Goal: Transaction & Acquisition: Subscribe to service/newsletter

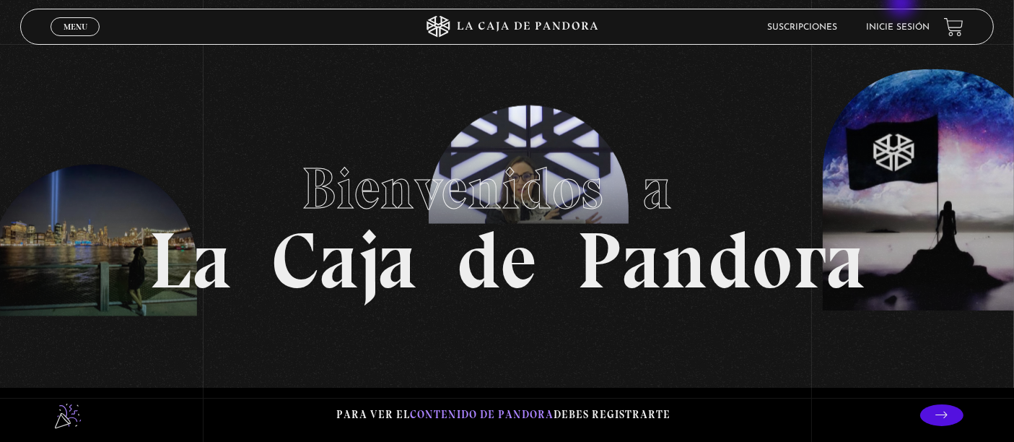
click at [903, 4] on section "Bienvenidos a La Caja de Pandora" at bounding box center [507, 221] width 1014 height 442
click at [909, 21] on li "Inicie sesión" at bounding box center [898, 27] width 64 height 22
click at [905, 25] on link "Inicie sesión" at bounding box center [898, 27] width 64 height 9
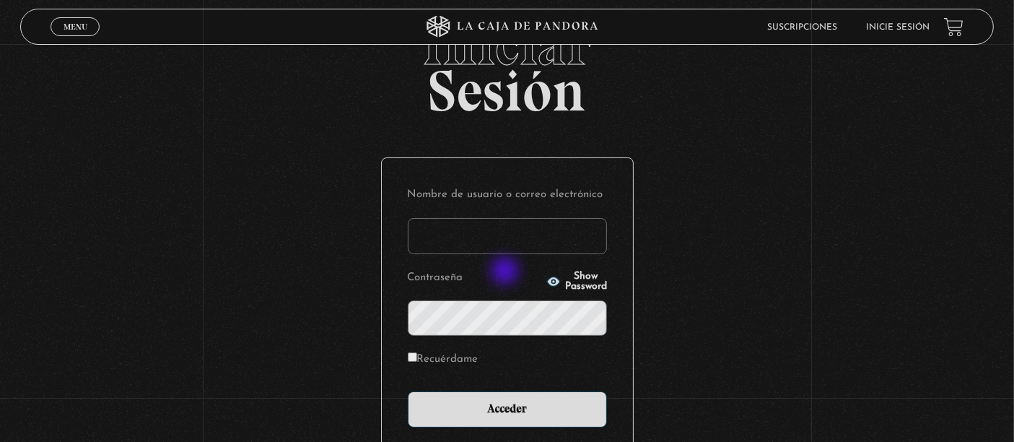
scroll to position [80, 0]
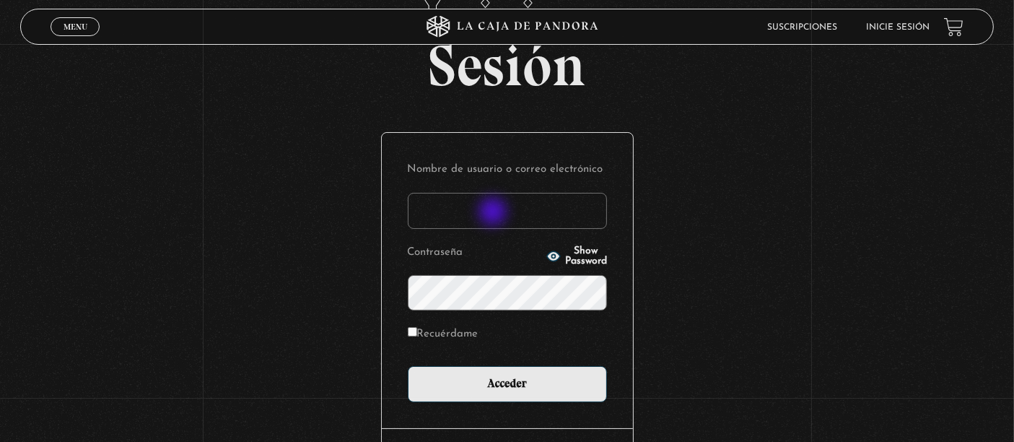
click at [494, 208] on input "Nombre de usuario o correo electrónico" at bounding box center [507, 211] width 199 height 36
type input "[EMAIL_ADDRESS][DOMAIN_NAME]"
click at [408, 366] on input "Acceder" at bounding box center [507, 384] width 199 height 36
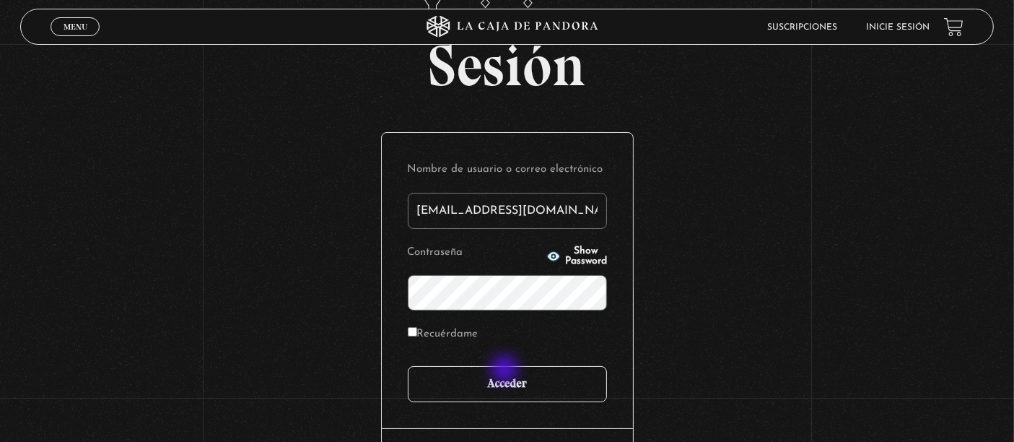
click at [507, 374] on input "Acceder" at bounding box center [507, 384] width 199 height 36
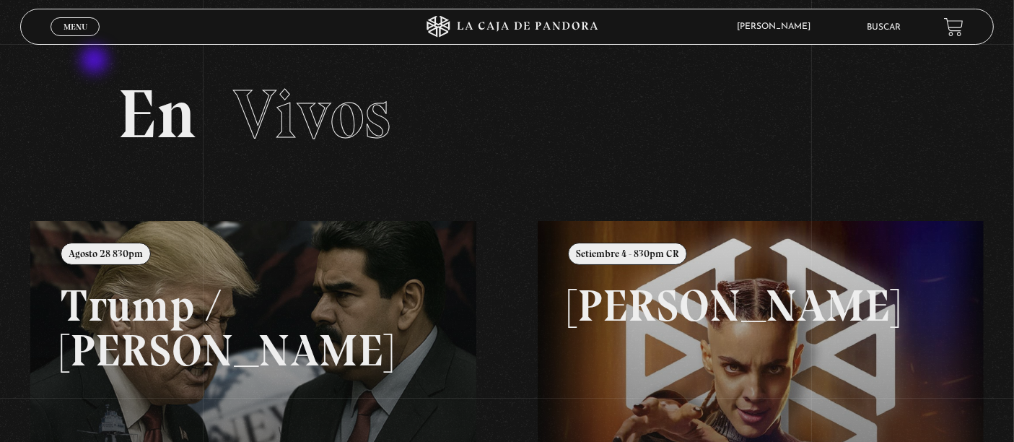
click at [84, 40] on div "Menu Cerrar" at bounding box center [203, 26] width 305 height 35
click at [82, 35] on span "Cerrar" at bounding box center [75, 40] width 34 height 10
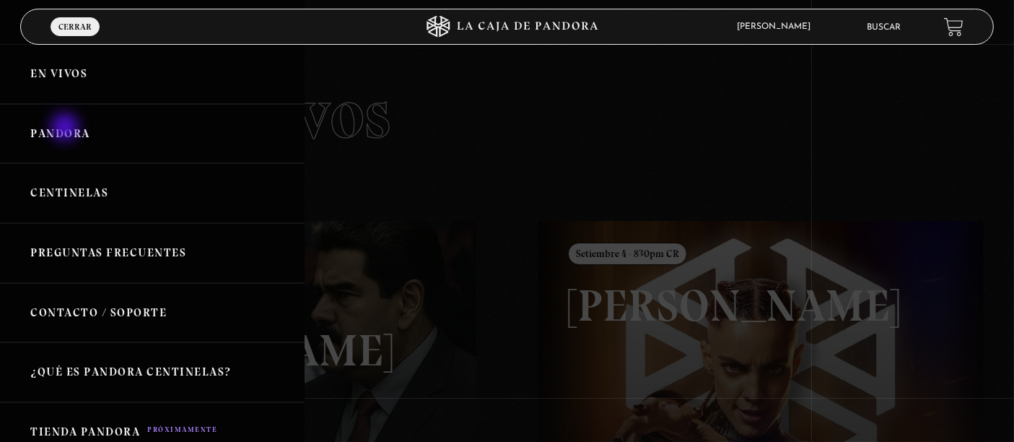
click at [67, 128] on link "Pandora" at bounding box center [152, 134] width 305 height 60
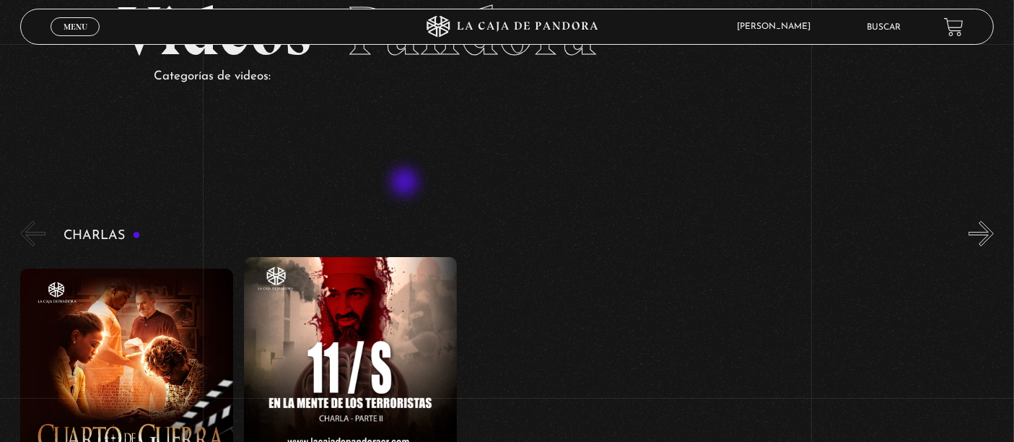
scroll to position [160, 0]
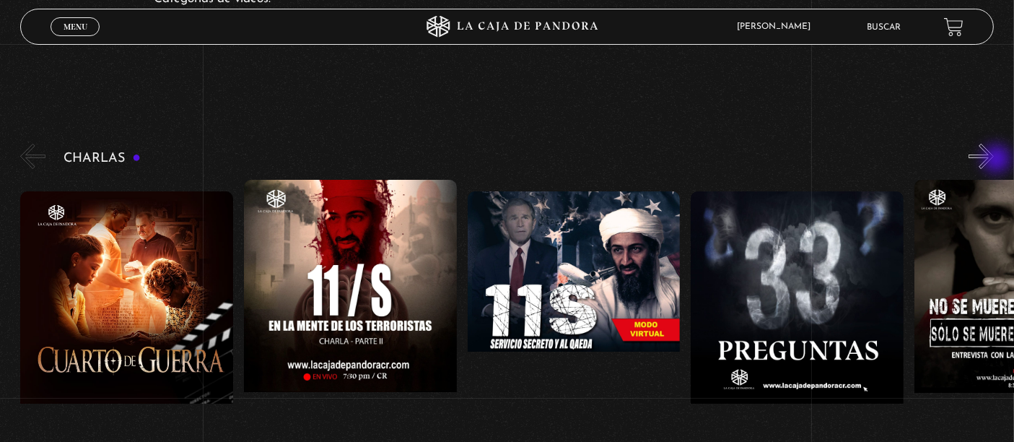
click at [994, 160] on button "»" at bounding box center [981, 156] width 25 height 25
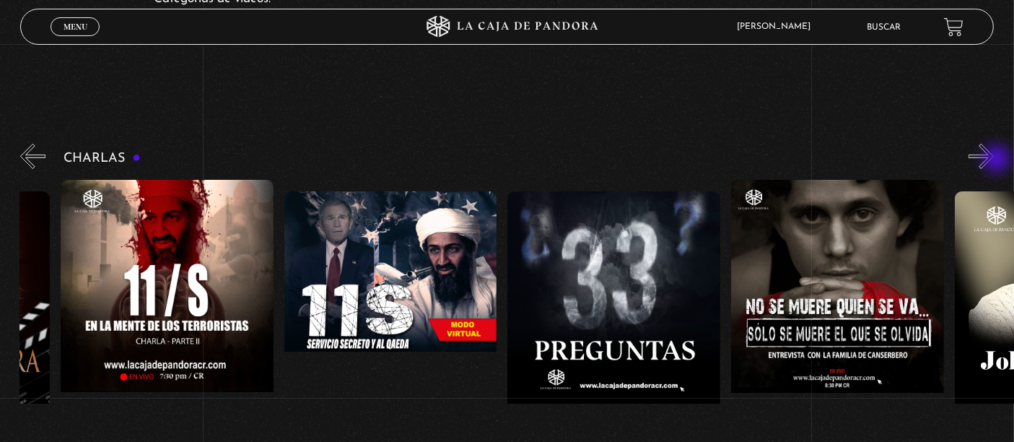
click at [994, 160] on button "»" at bounding box center [981, 156] width 25 height 25
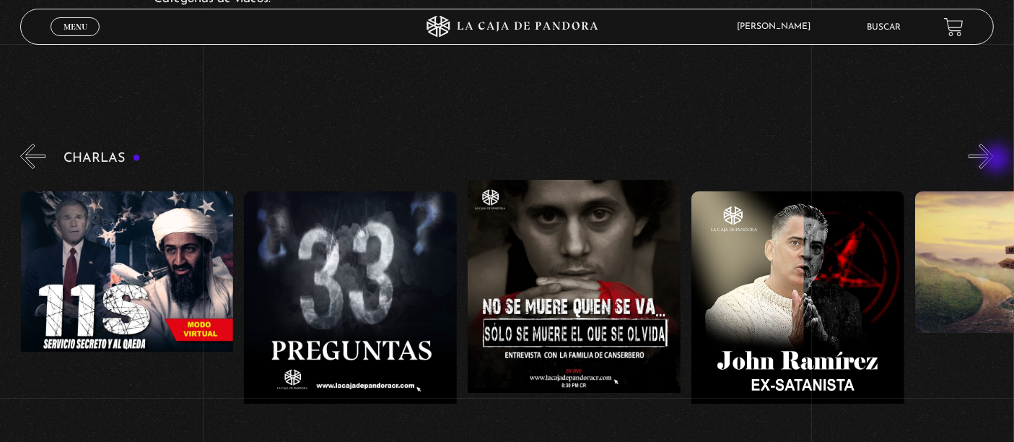
click at [994, 160] on button "»" at bounding box center [981, 156] width 25 height 25
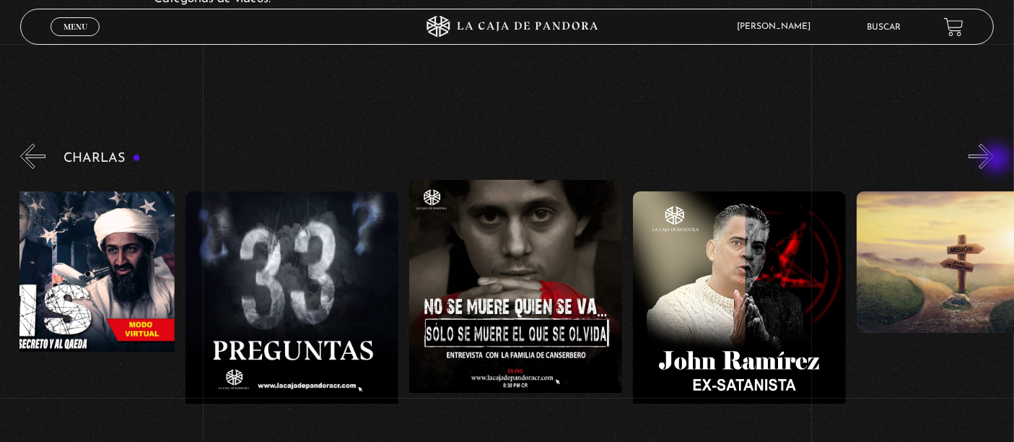
scroll to position [0, 559]
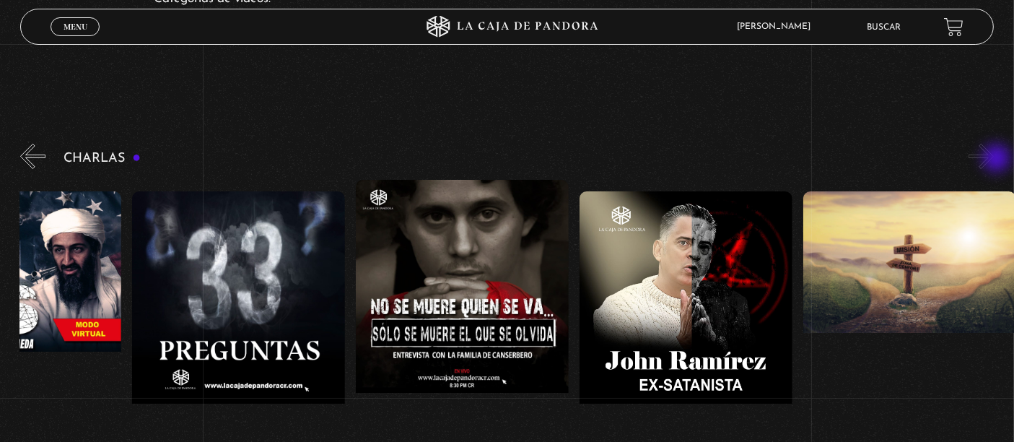
click at [994, 160] on button "»" at bounding box center [981, 156] width 25 height 25
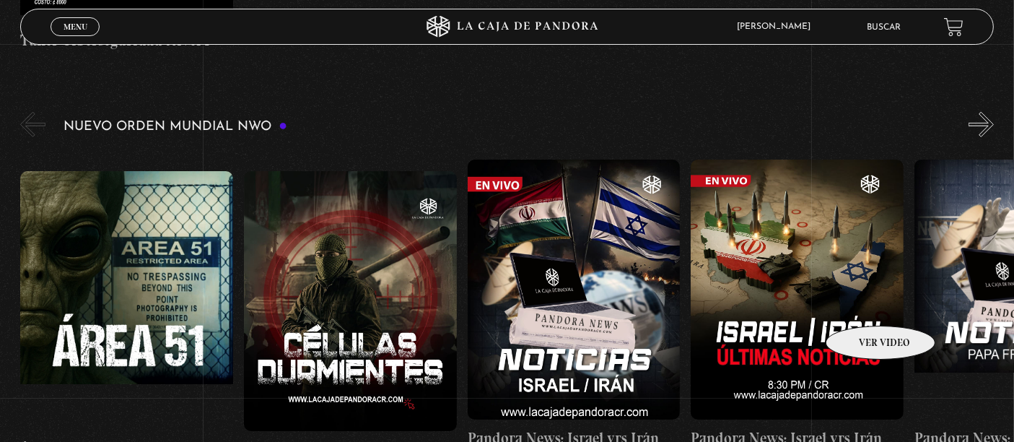
scroll to position [962, 0]
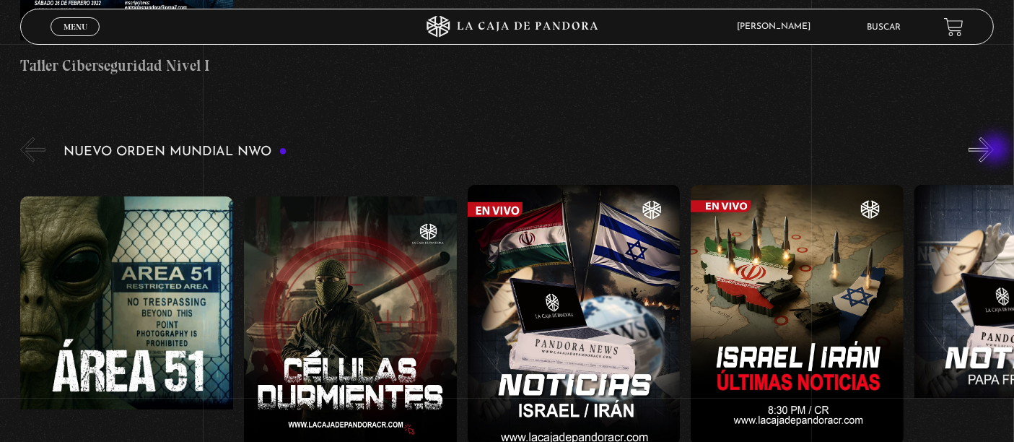
click at [994, 150] on button "»" at bounding box center [981, 149] width 25 height 25
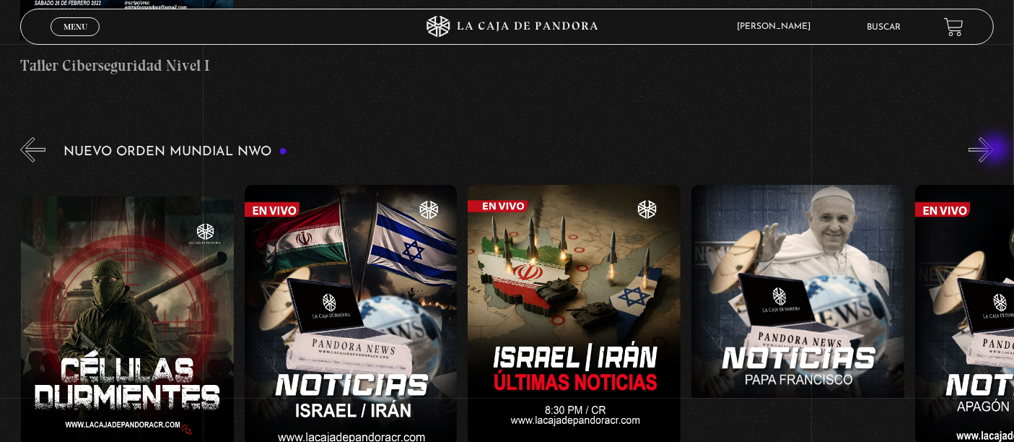
click at [994, 150] on button "»" at bounding box center [981, 149] width 25 height 25
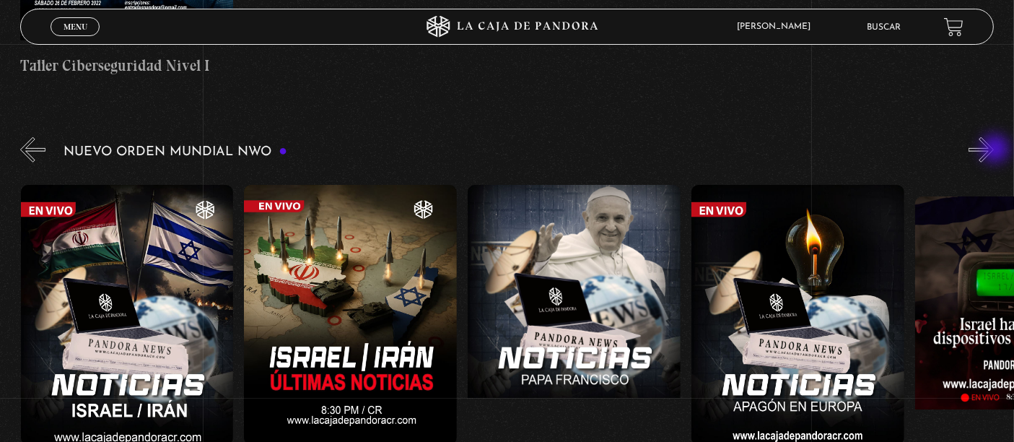
click at [994, 150] on button "»" at bounding box center [981, 149] width 25 height 25
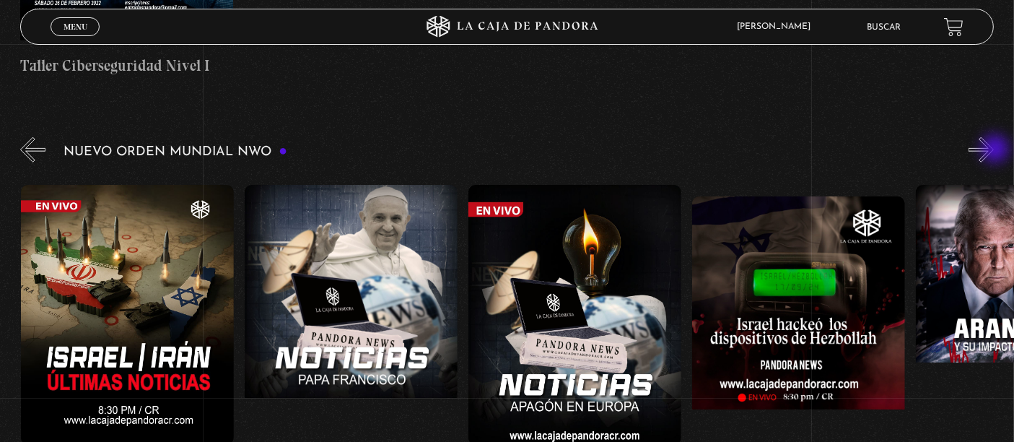
click at [994, 150] on button "»" at bounding box center [981, 149] width 25 height 25
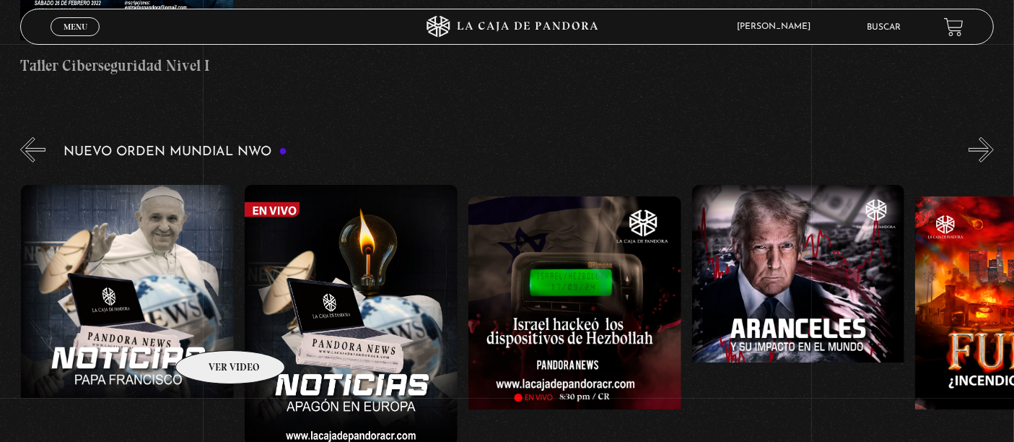
scroll to position [0, 894]
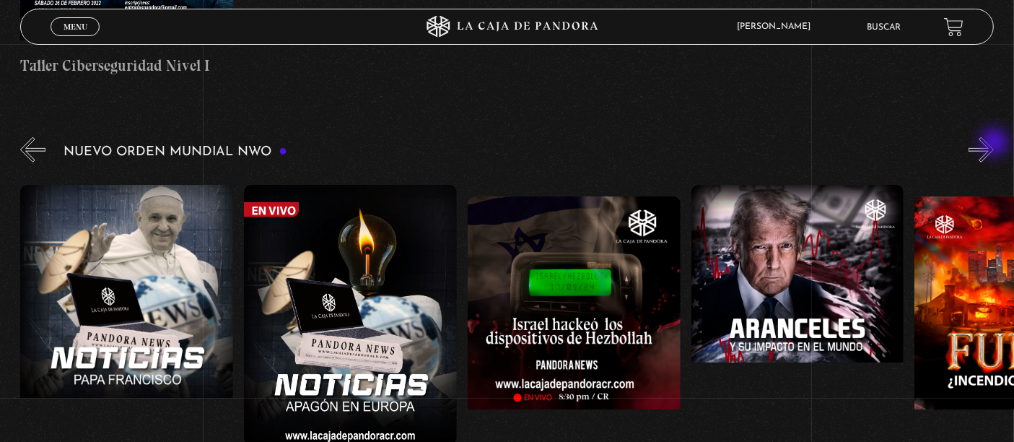
click at [994, 144] on button "»" at bounding box center [981, 149] width 25 height 25
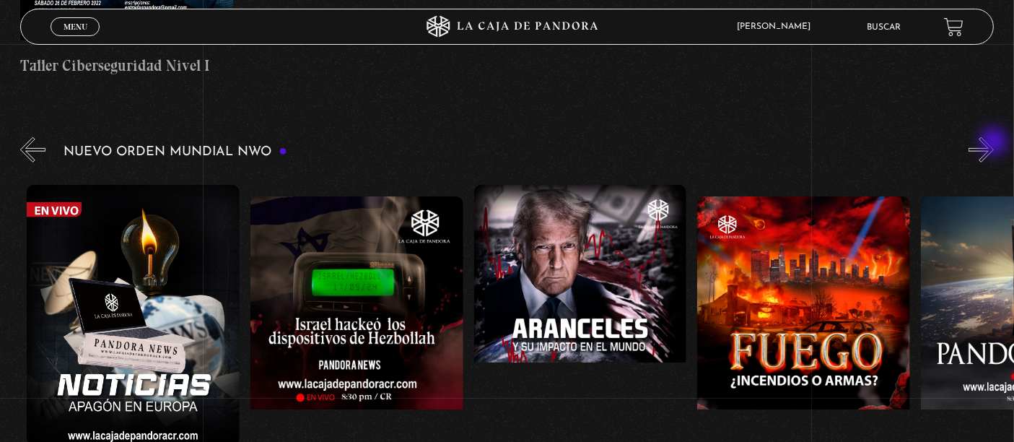
click at [994, 143] on button "»" at bounding box center [981, 149] width 25 height 25
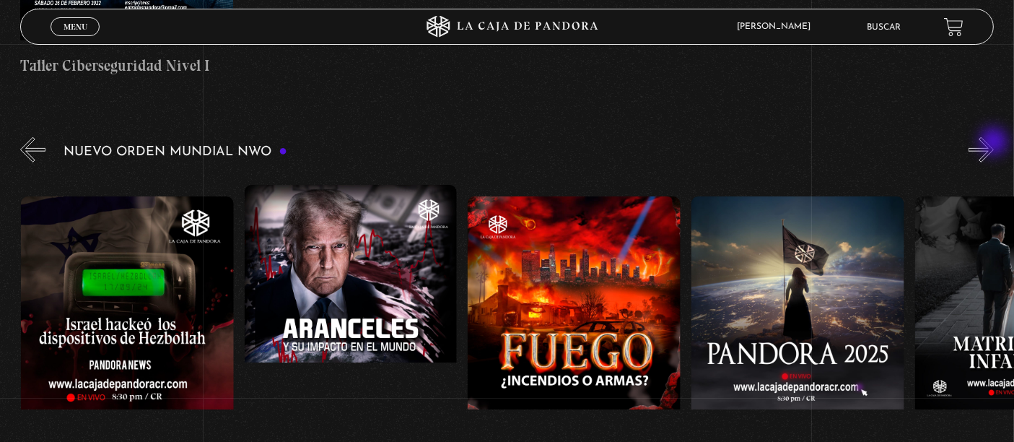
click at [994, 143] on button "»" at bounding box center [981, 149] width 25 height 25
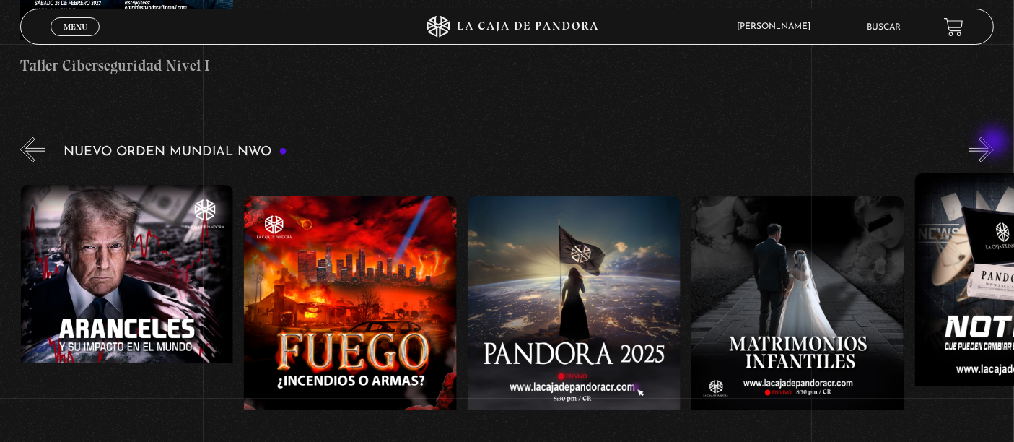
click at [994, 143] on button "»" at bounding box center [981, 149] width 25 height 25
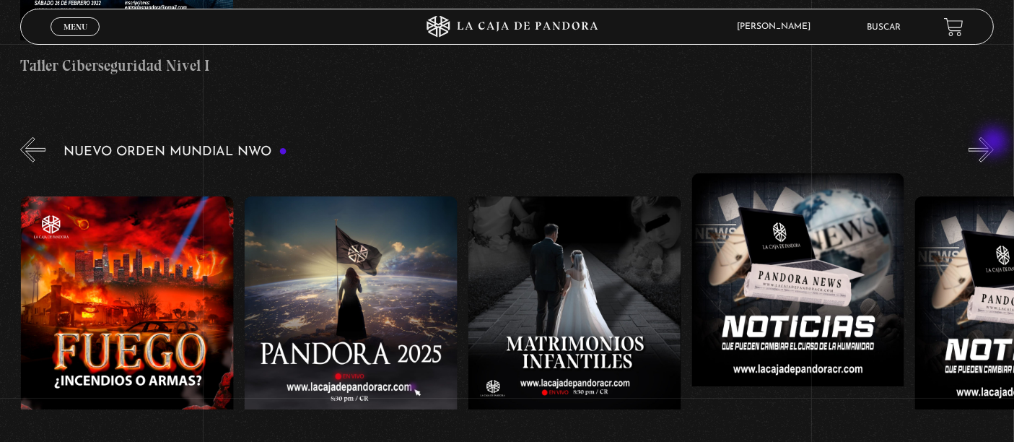
click at [994, 143] on button "»" at bounding box center [981, 149] width 25 height 25
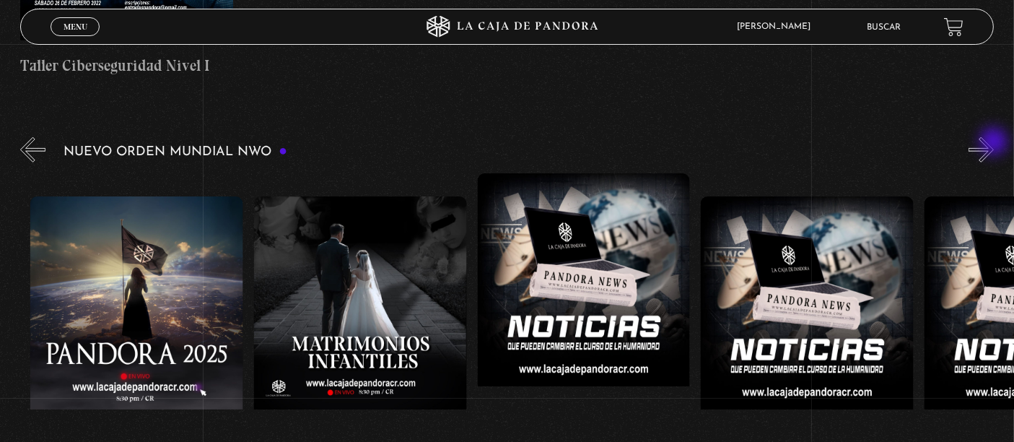
click at [994, 143] on button "»" at bounding box center [981, 149] width 25 height 25
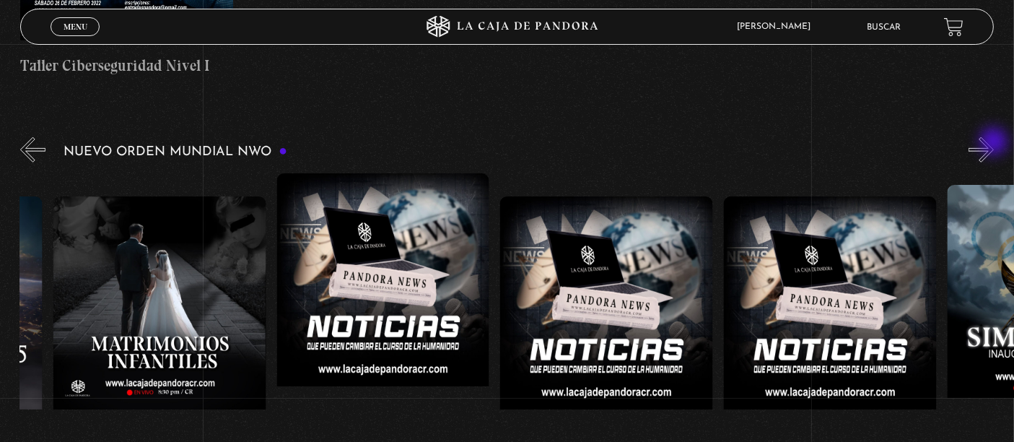
click at [994, 143] on button "»" at bounding box center [981, 149] width 25 height 25
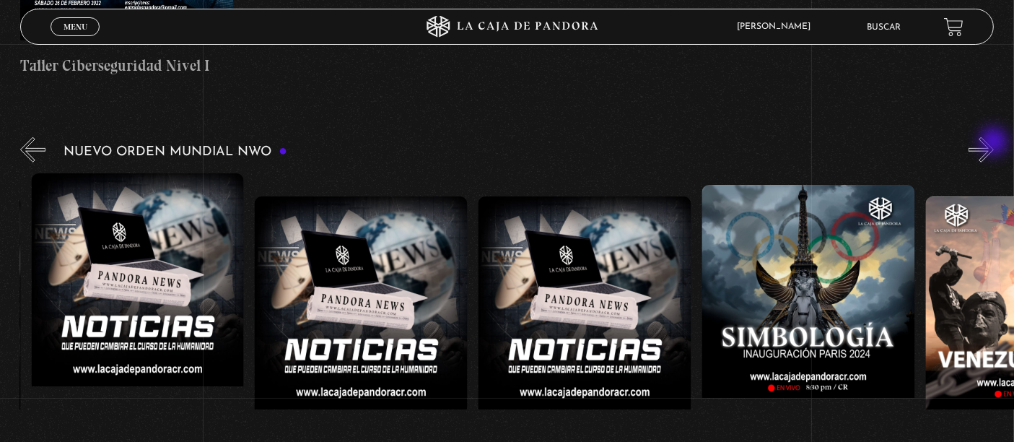
click at [994, 143] on button "»" at bounding box center [981, 149] width 25 height 25
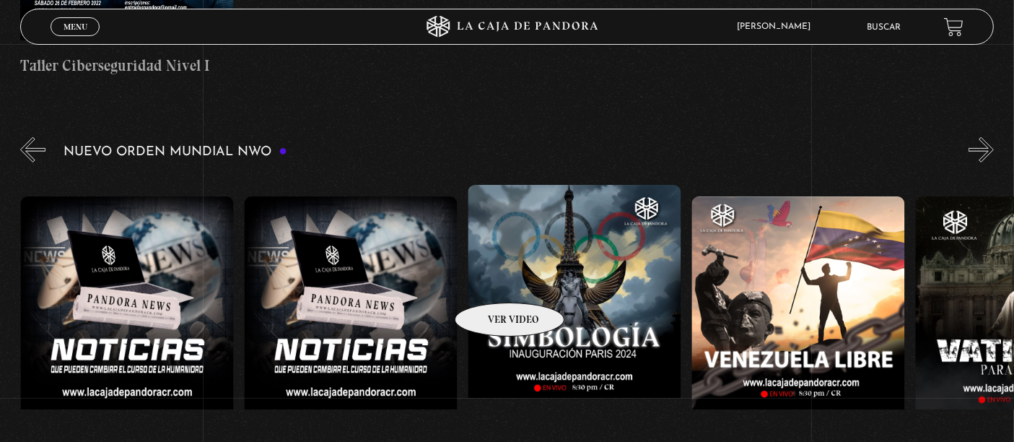
scroll to position [0, 2683]
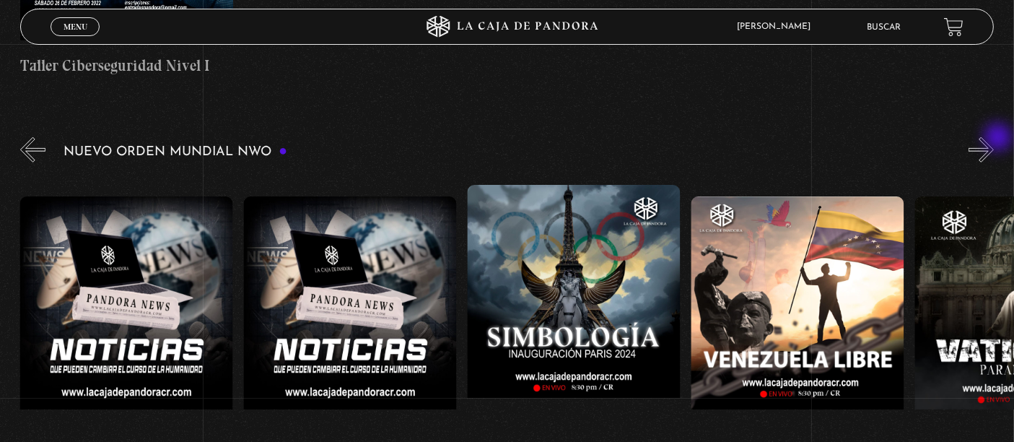
click at [994, 139] on button "»" at bounding box center [981, 149] width 25 height 25
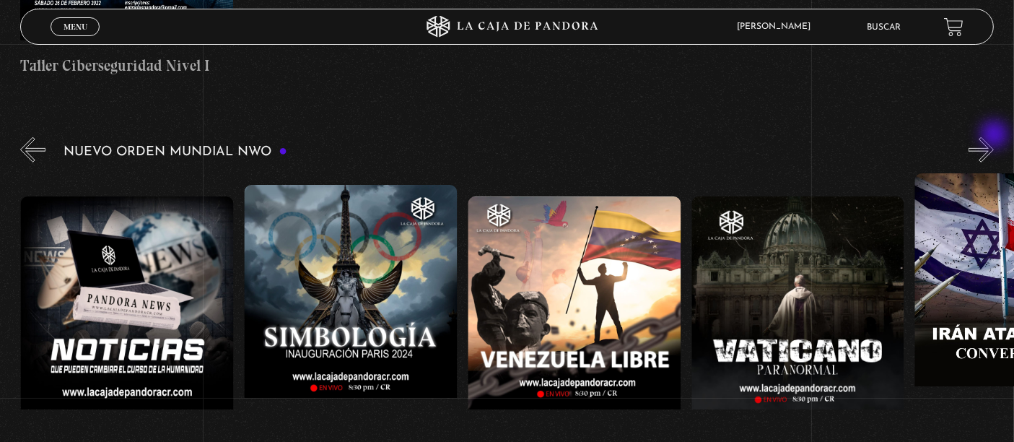
click at [989, 144] on button "»" at bounding box center [981, 149] width 25 height 25
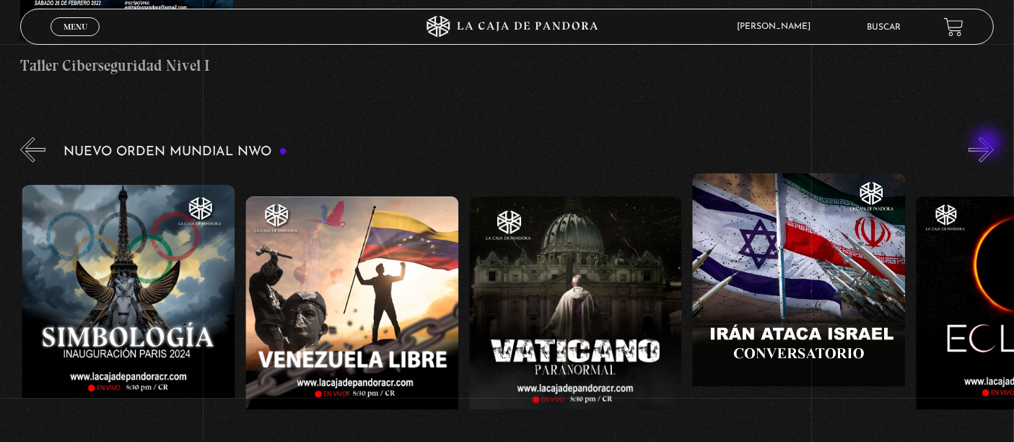
click at [989, 144] on button "»" at bounding box center [981, 149] width 25 height 25
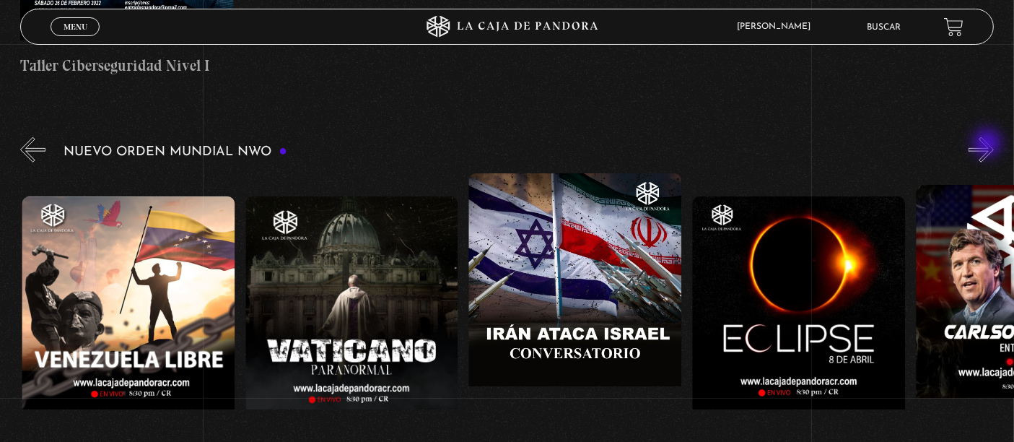
click at [989, 144] on button "»" at bounding box center [981, 149] width 25 height 25
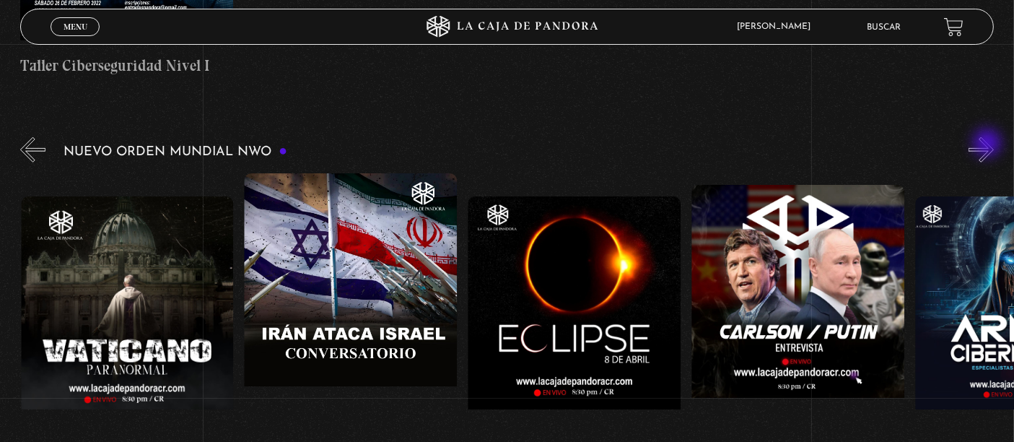
click at [989, 144] on button "»" at bounding box center [981, 149] width 25 height 25
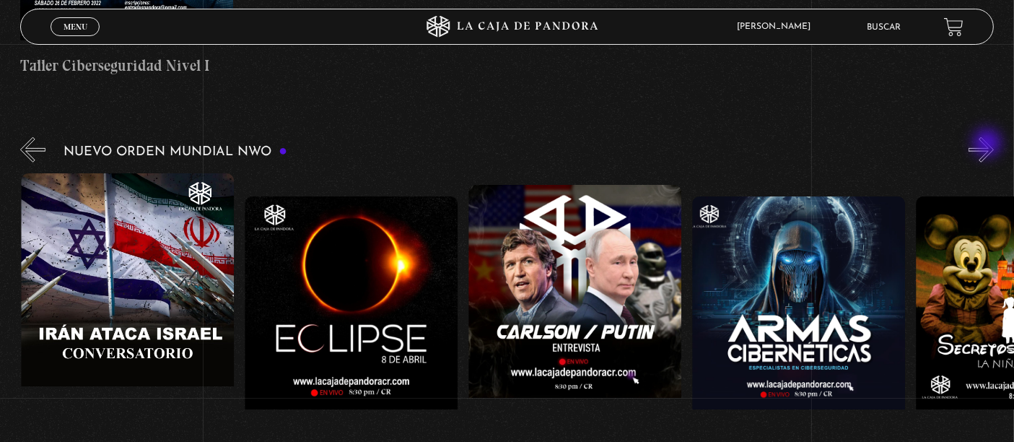
click at [989, 144] on button "»" at bounding box center [981, 149] width 25 height 25
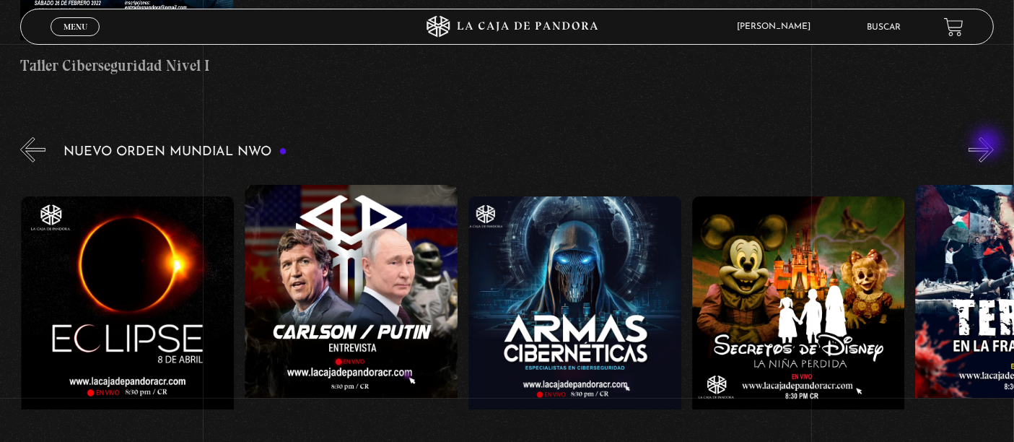
click at [989, 144] on button "»" at bounding box center [981, 149] width 25 height 25
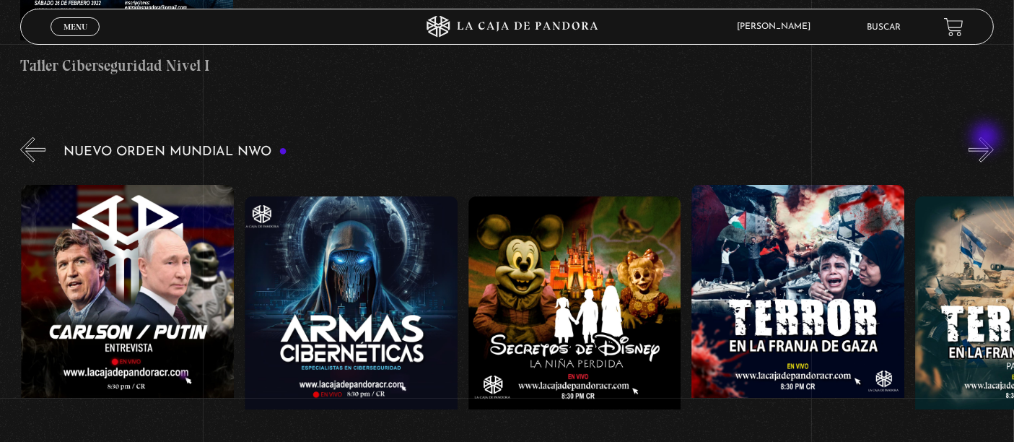
click at [990, 139] on button "»" at bounding box center [981, 149] width 25 height 25
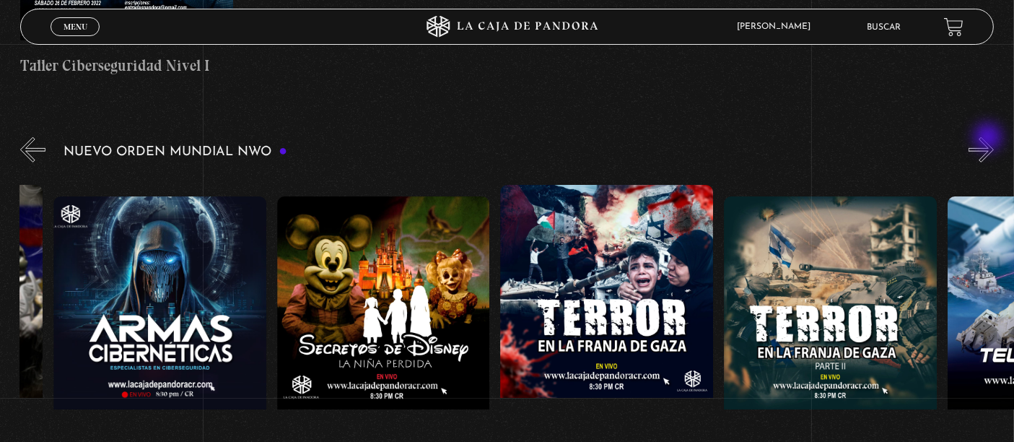
click at [990, 139] on button "»" at bounding box center [981, 149] width 25 height 25
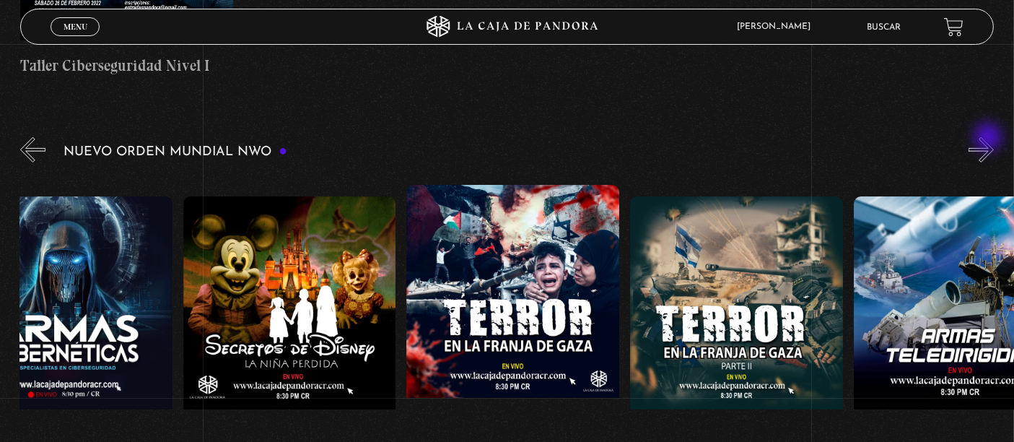
click at [990, 139] on button "»" at bounding box center [981, 149] width 25 height 25
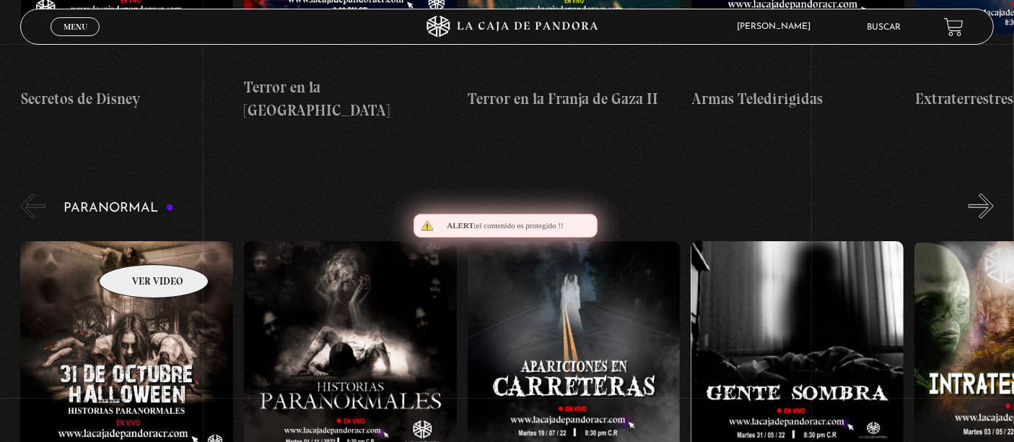
scroll to position [1363, 0]
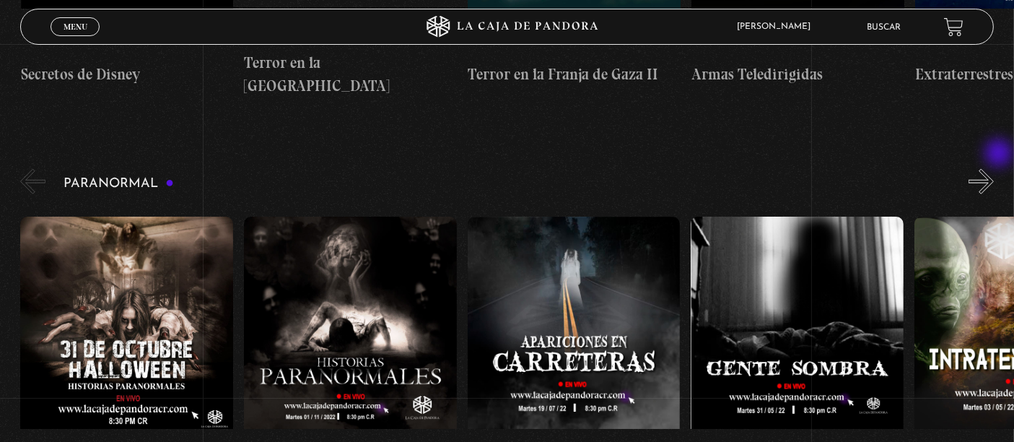
click at [994, 169] on button "»" at bounding box center [981, 181] width 25 height 25
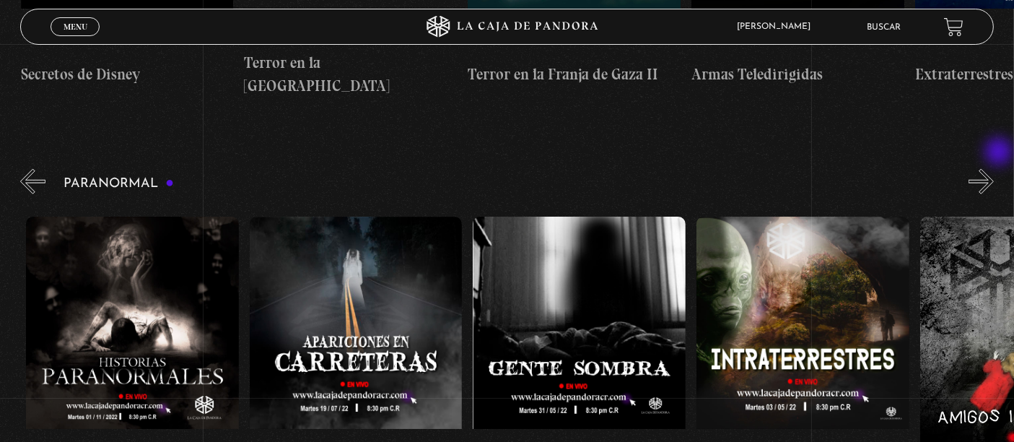
click at [994, 169] on button "»" at bounding box center [981, 181] width 25 height 25
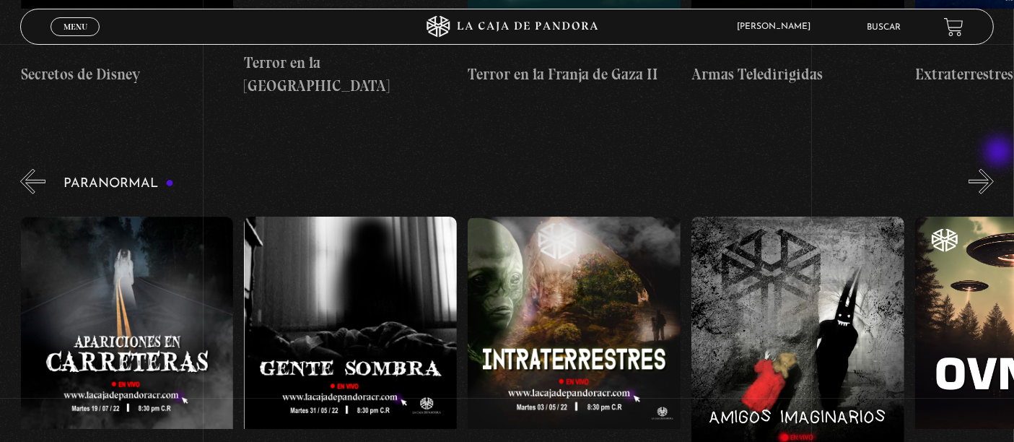
click at [994, 169] on button "»" at bounding box center [981, 181] width 25 height 25
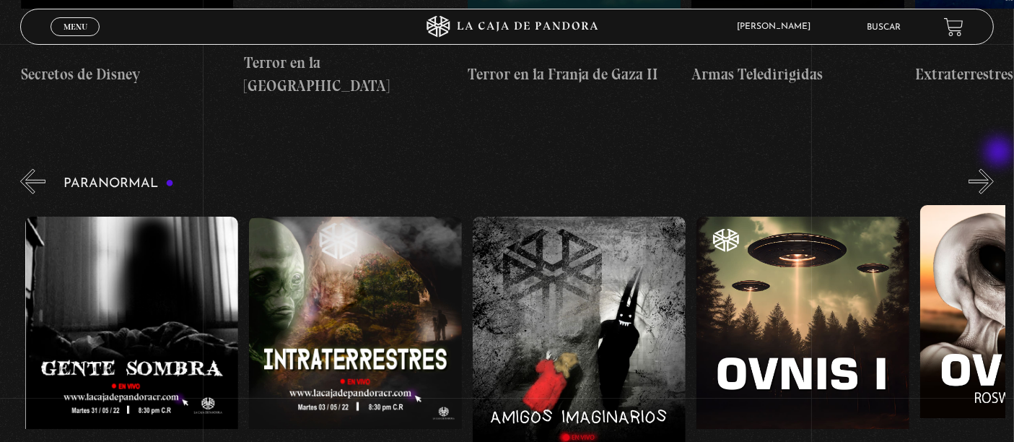
click at [994, 169] on button "»" at bounding box center [981, 181] width 25 height 25
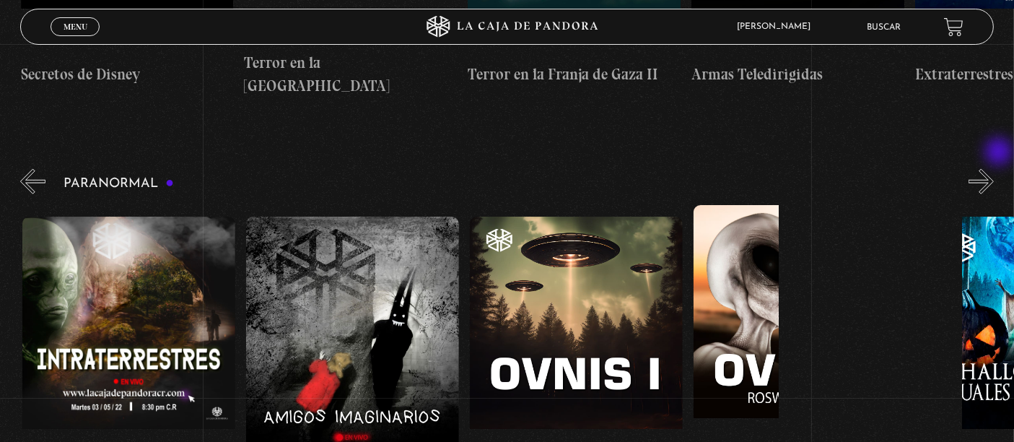
click at [994, 169] on button "»" at bounding box center [981, 181] width 25 height 25
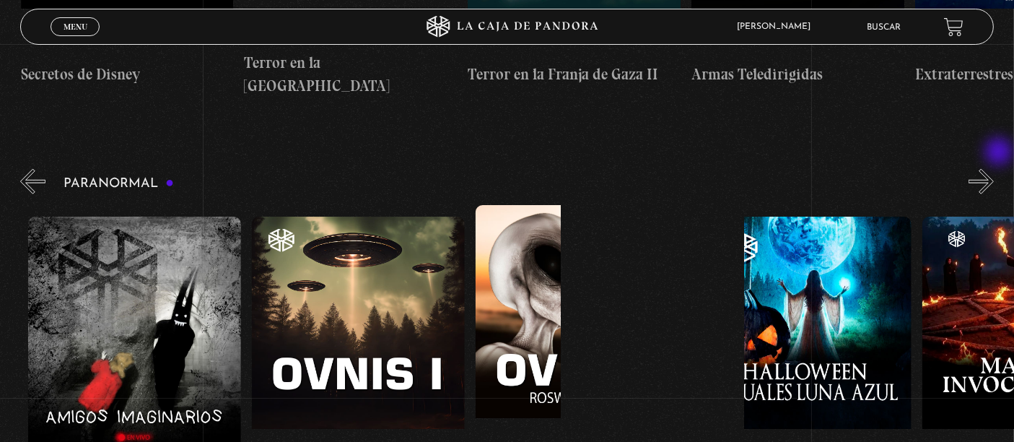
click at [994, 169] on button "»" at bounding box center [981, 181] width 25 height 25
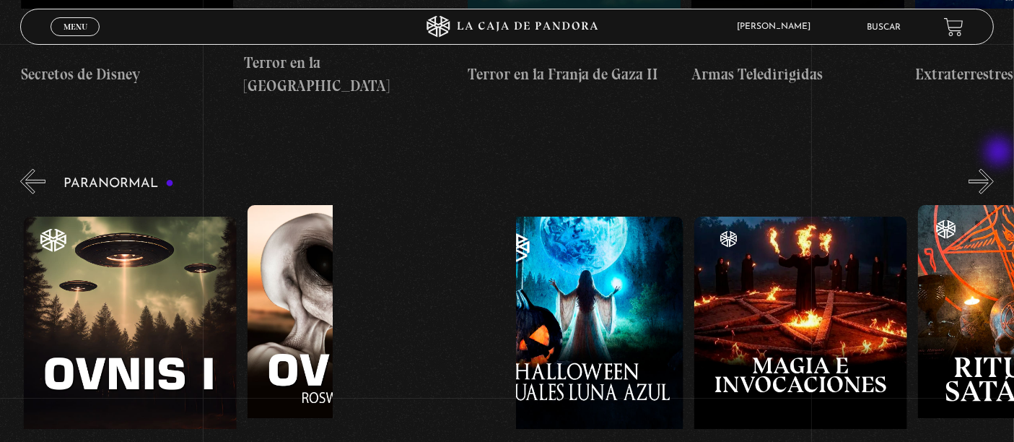
click at [994, 169] on button "»" at bounding box center [981, 181] width 25 height 25
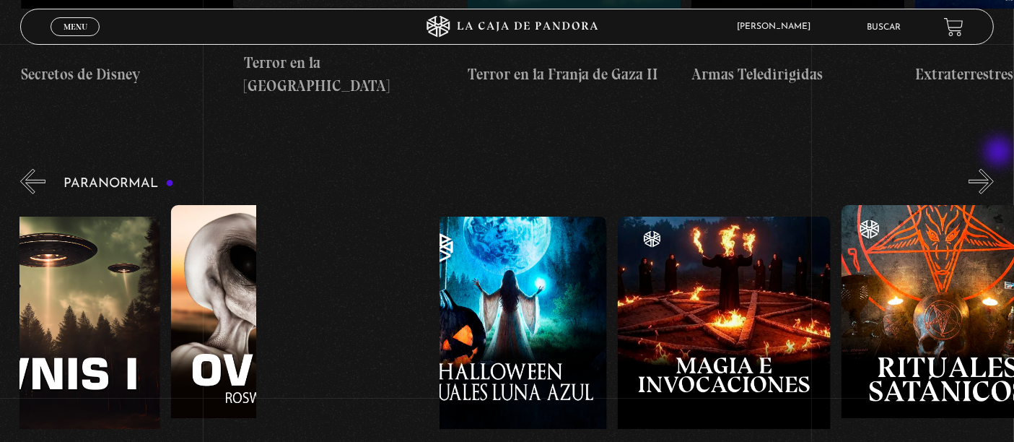
scroll to position [0, 1453]
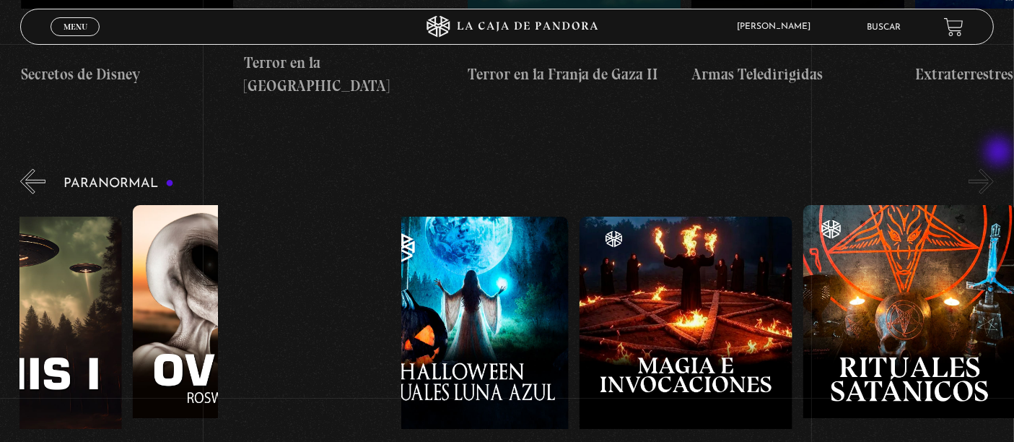
click at [994, 169] on button "»" at bounding box center [981, 181] width 25 height 25
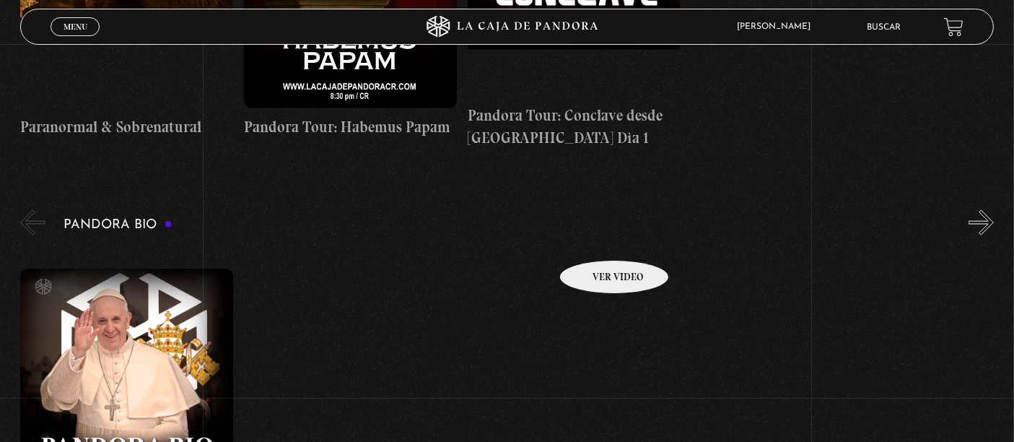
scroll to position [2165, 0]
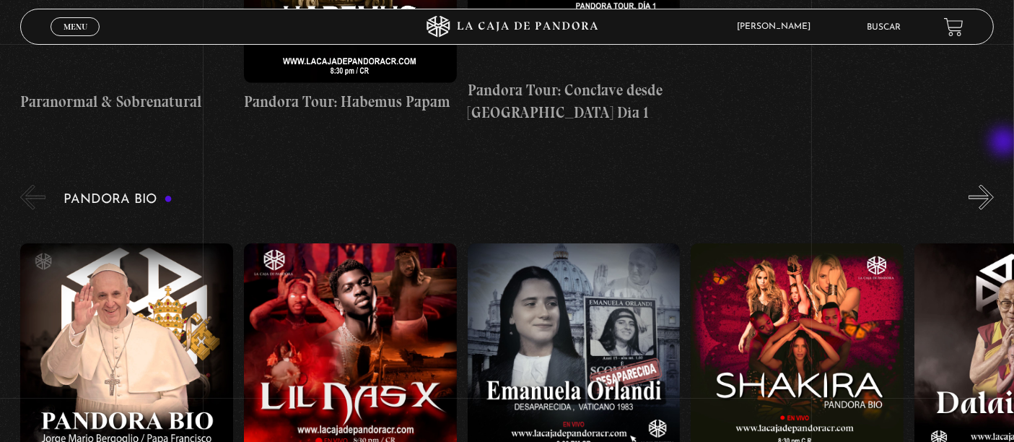
click at [994, 185] on button "»" at bounding box center [981, 197] width 25 height 25
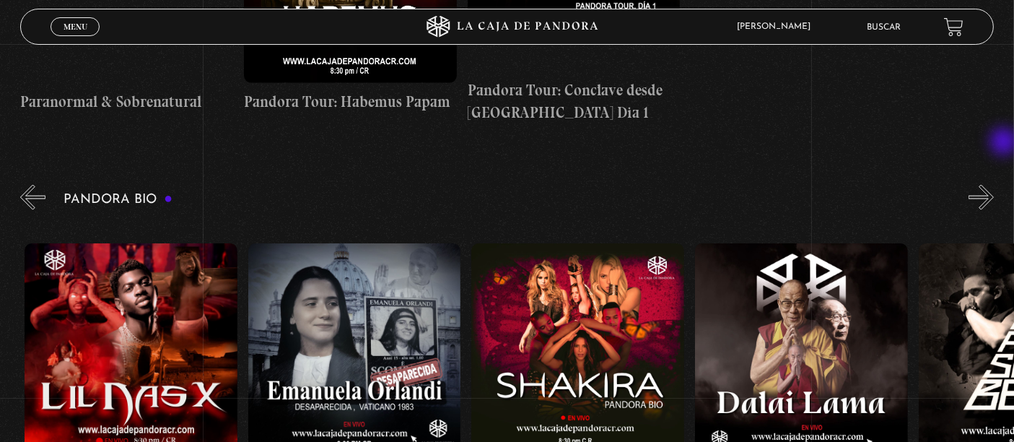
click at [994, 185] on button "»" at bounding box center [981, 197] width 25 height 25
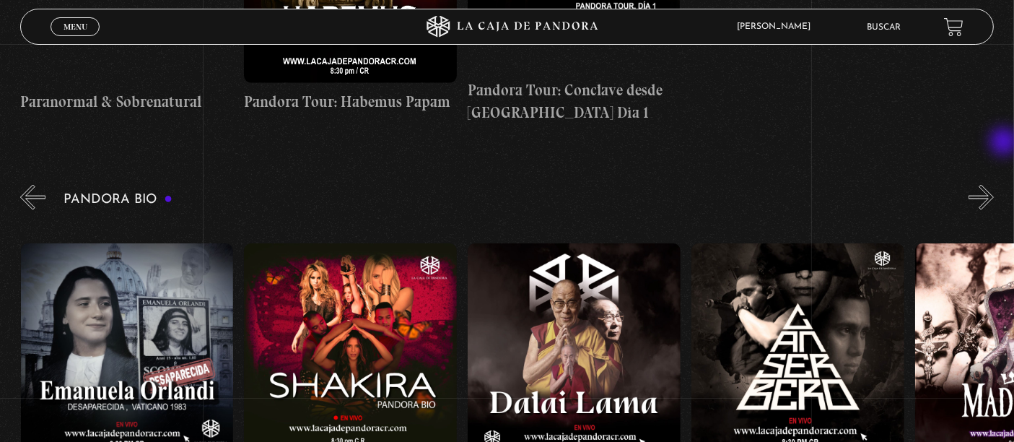
click at [994, 185] on button "»" at bounding box center [981, 197] width 25 height 25
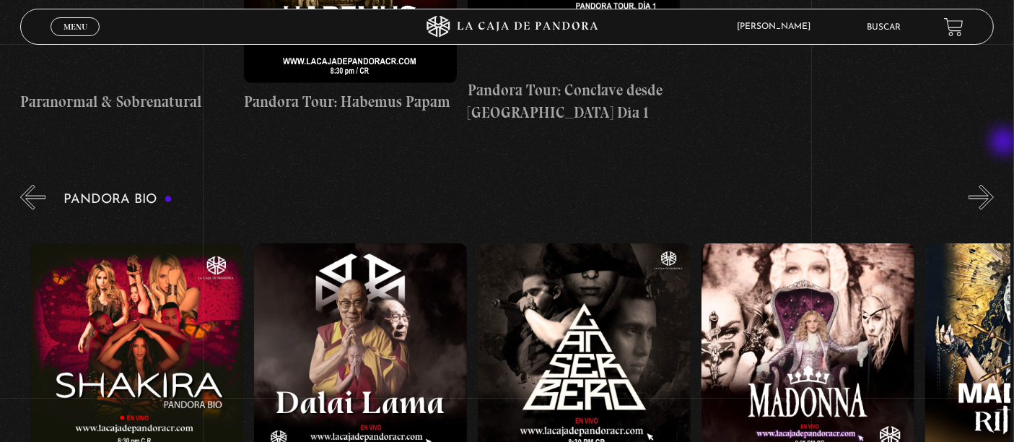
click at [994, 185] on button "»" at bounding box center [981, 197] width 25 height 25
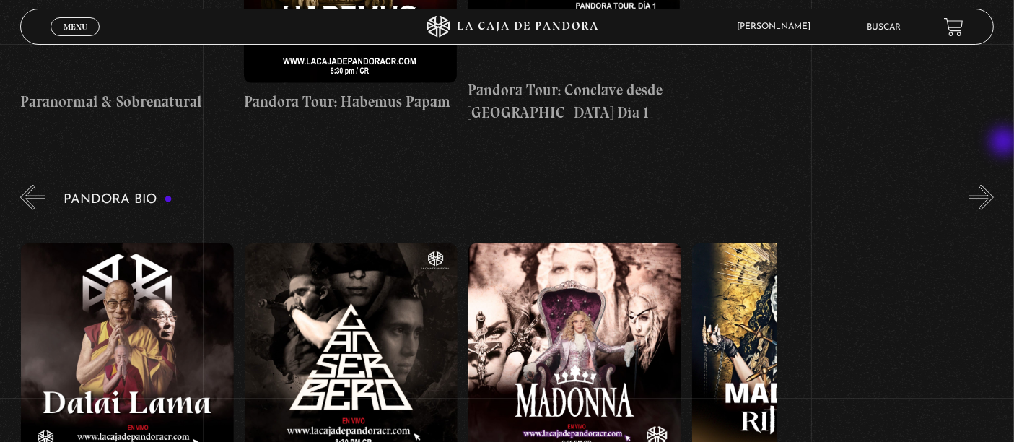
click at [994, 185] on button "»" at bounding box center [981, 197] width 25 height 25
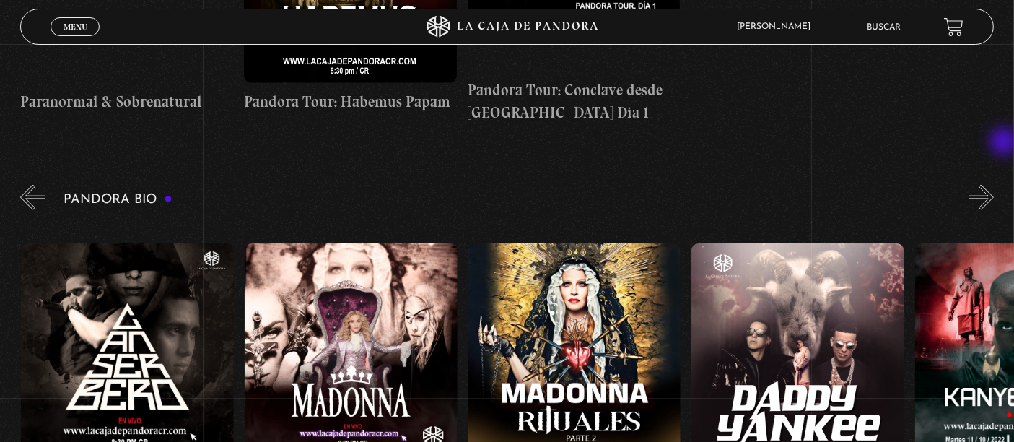
scroll to position [0, 1117]
click at [986, 185] on button "»" at bounding box center [981, 197] width 25 height 25
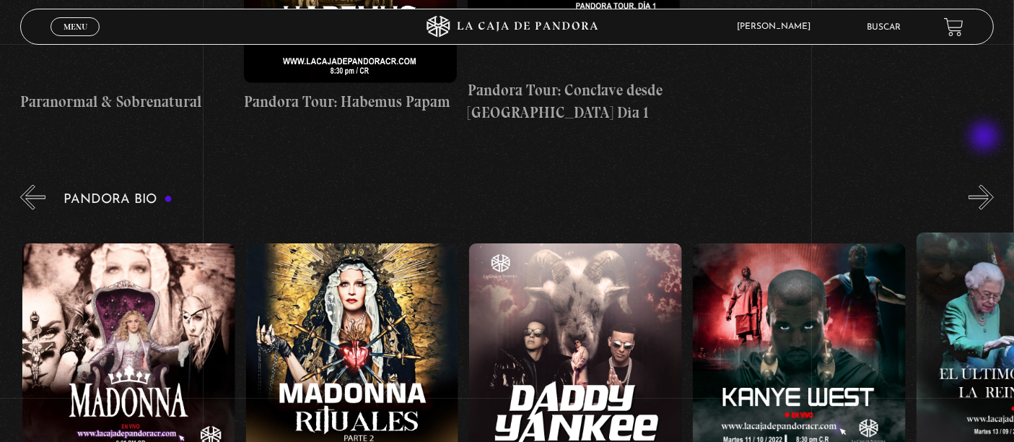
click at [986, 185] on button "»" at bounding box center [981, 197] width 25 height 25
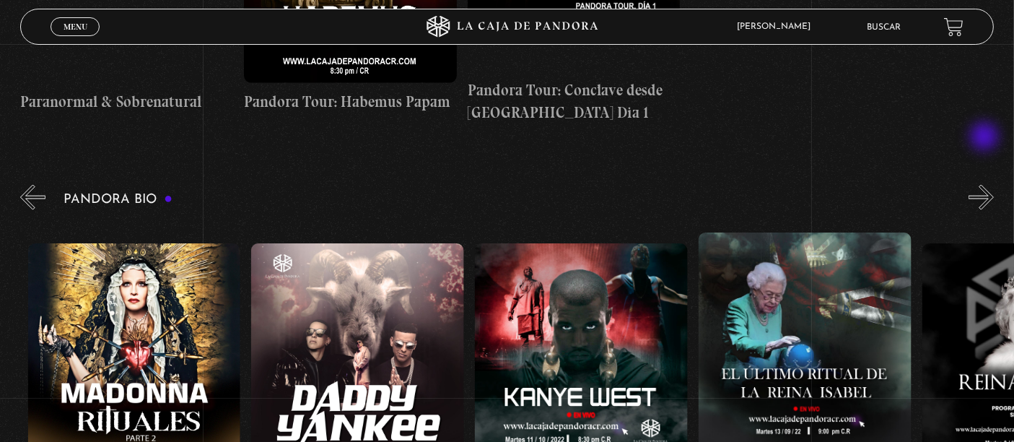
click at [986, 185] on button "»" at bounding box center [981, 197] width 25 height 25
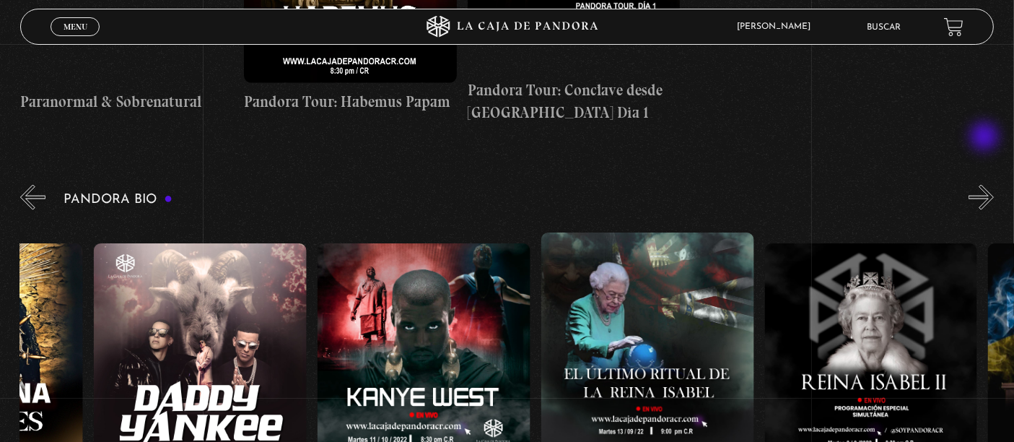
click at [986, 185] on button "»" at bounding box center [981, 197] width 25 height 25
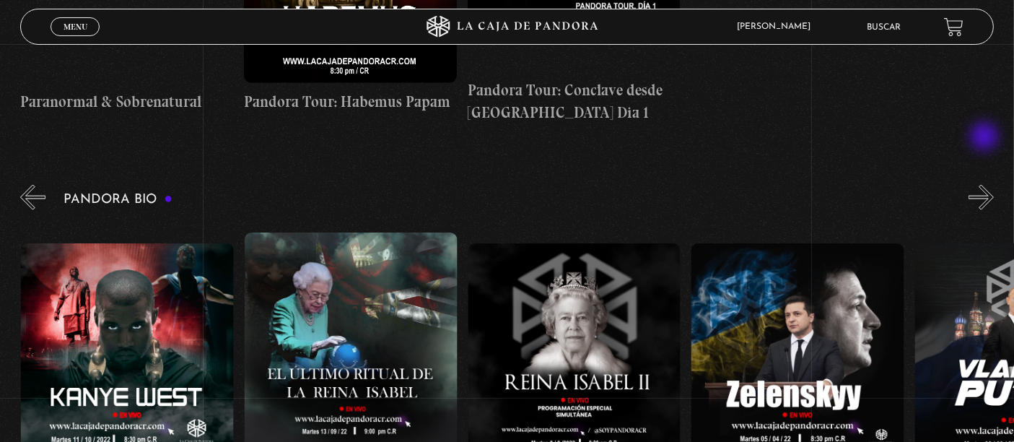
click at [986, 185] on button "»" at bounding box center [981, 197] width 25 height 25
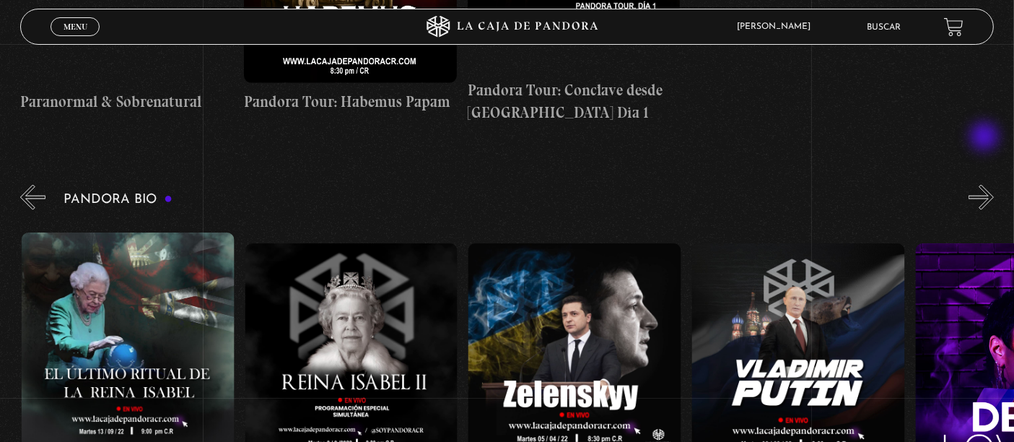
click at [986, 185] on button "»" at bounding box center [981, 197] width 25 height 25
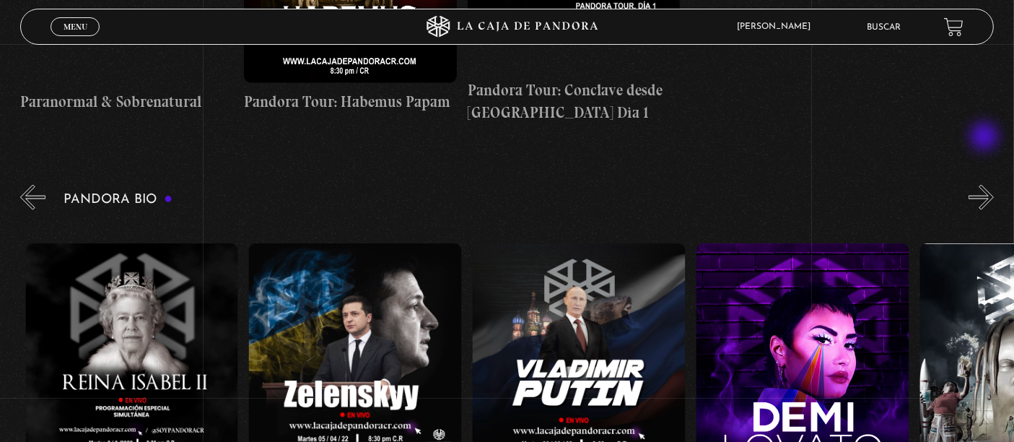
click at [986, 185] on button "»" at bounding box center [981, 197] width 25 height 25
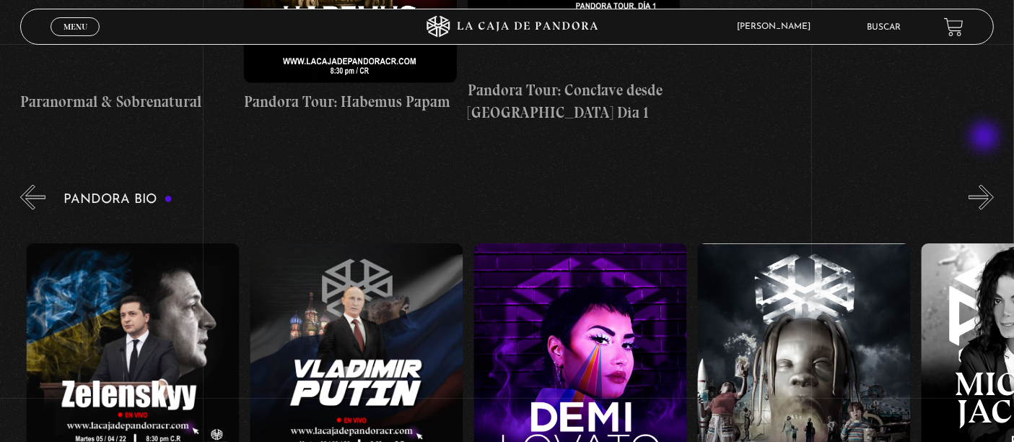
click at [986, 185] on button "»" at bounding box center [981, 197] width 25 height 25
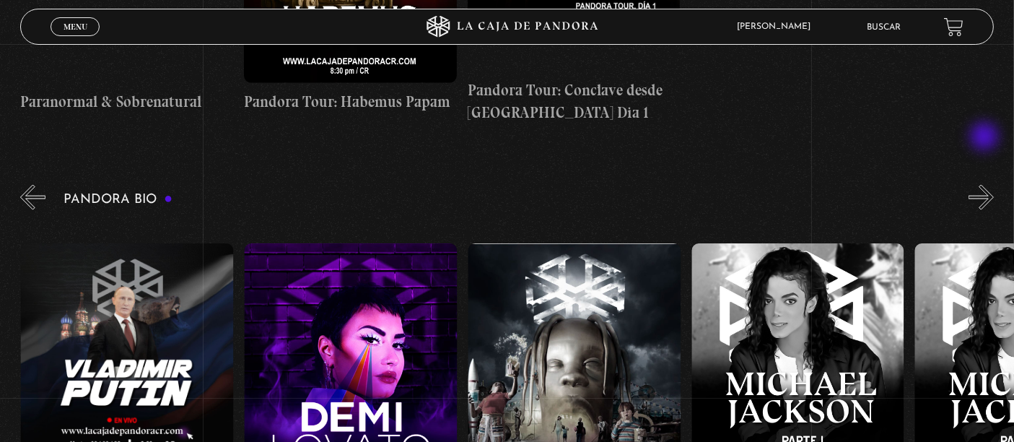
click at [986, 185] on button "»" at bounding box center [981, 197] width 25 height 25
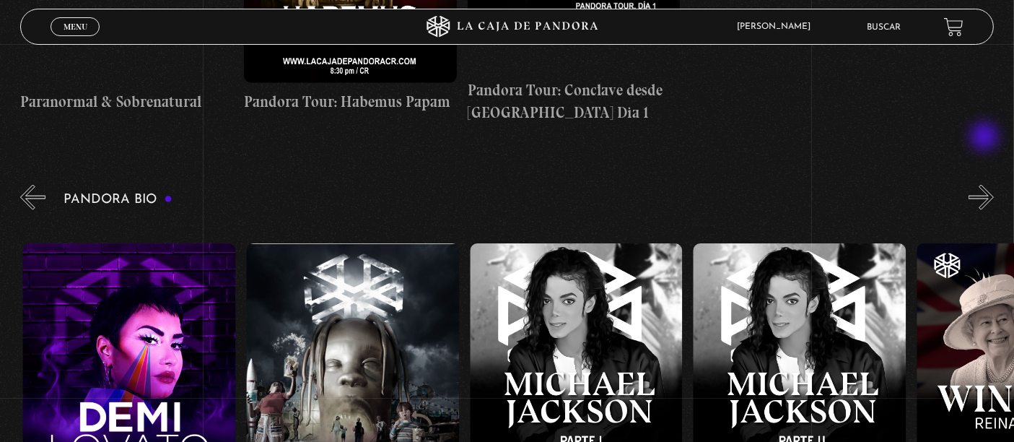
click at [986, 185] on button "»" at bounding box center [981, 197] width 25 height 25
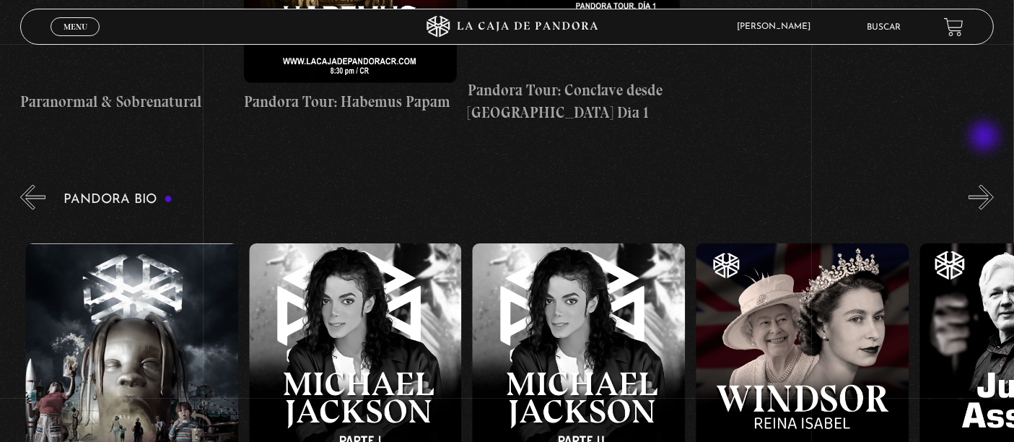
click at [986, 185] on button "»" at bounding box center [981, 197] width 25 height 25
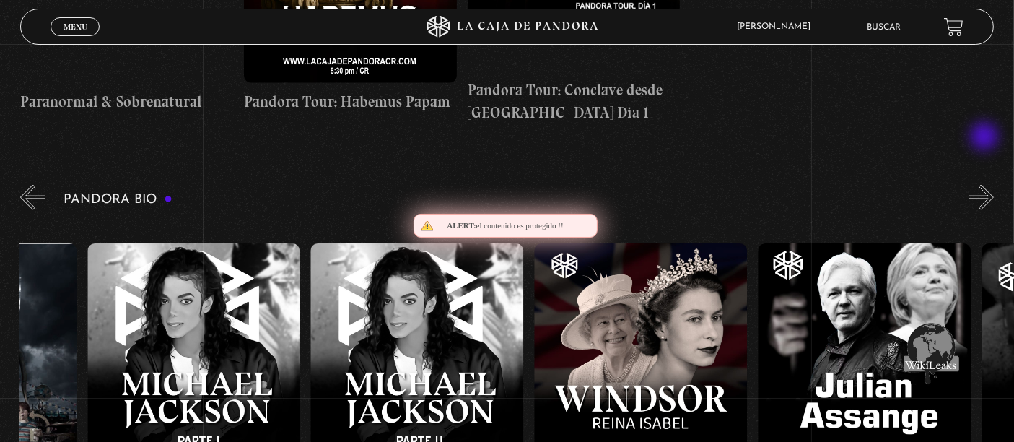
click at [986, 185] on button "»" at bounding box center [981, 197] width 25 height 25
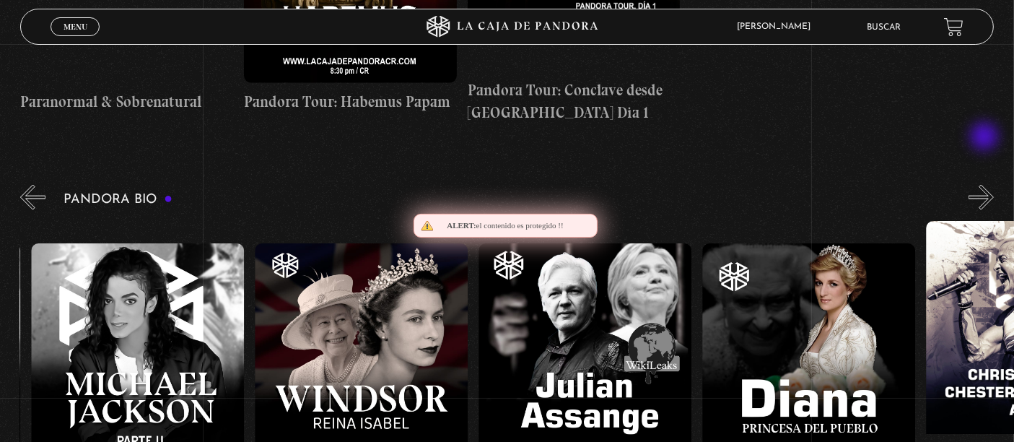
click at [986, 185] on button "»" at bounding box center [981, 197] width 25 height 25
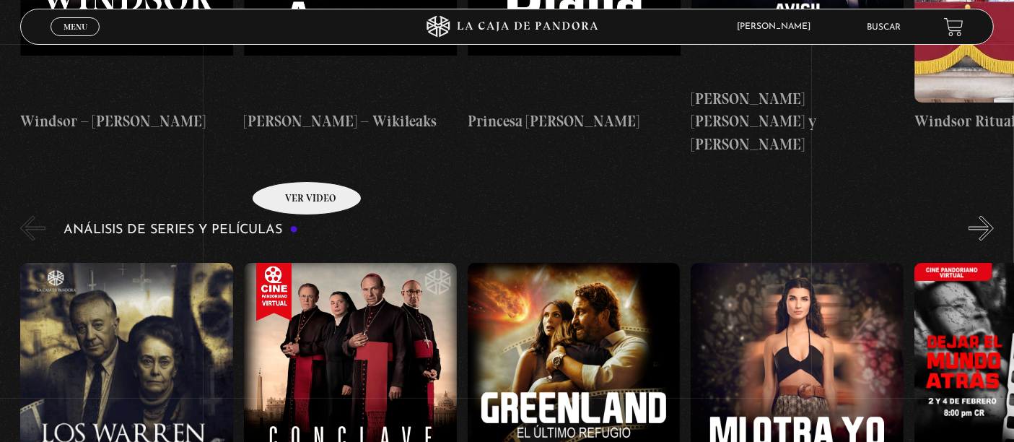
scroll to position [2646, 0]
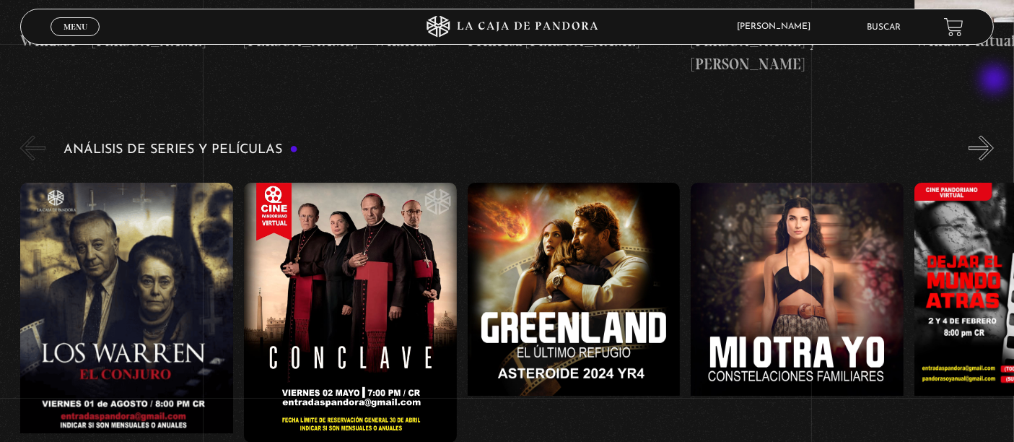
click at [994, 136] on button "»" at bounding box center [981, 148] width 25 height 25
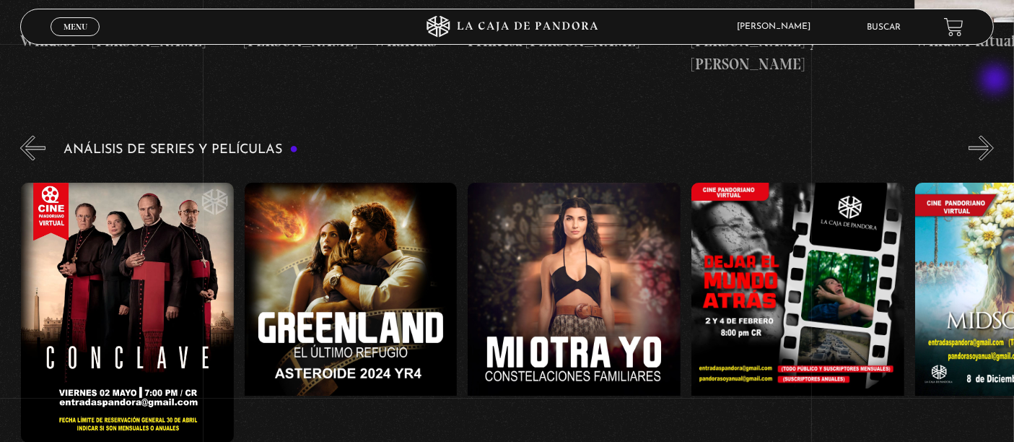
click at [994, 136] on button "»" at bounding box center [981, 148] width 25 height 25
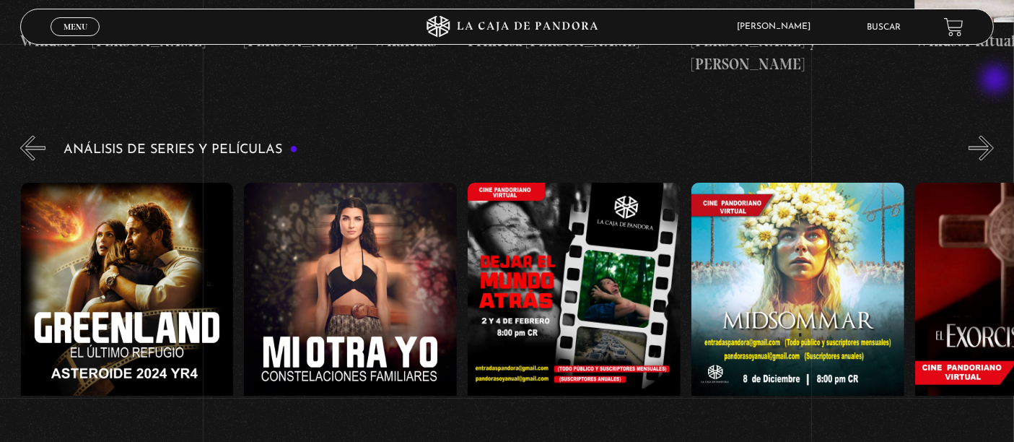
click at [994, 136] on button "»" at bounding box center [981, 148] width 25 height 25
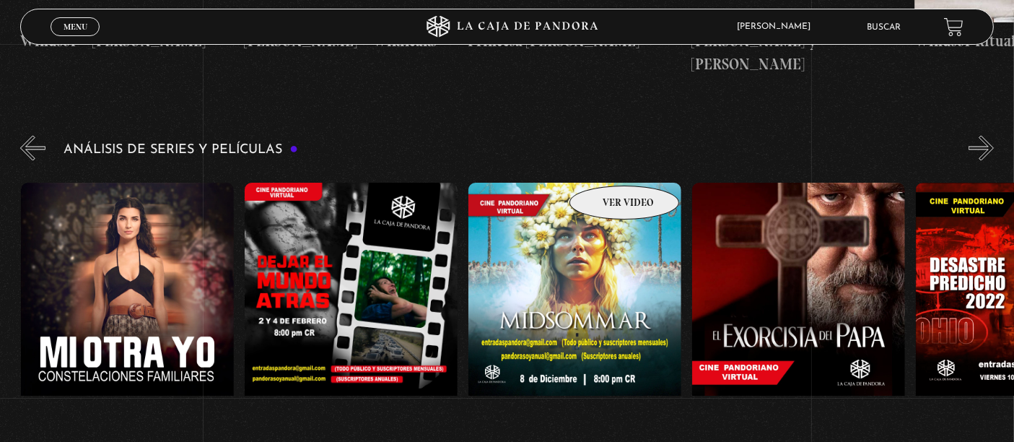
scroll to position [0, 670]
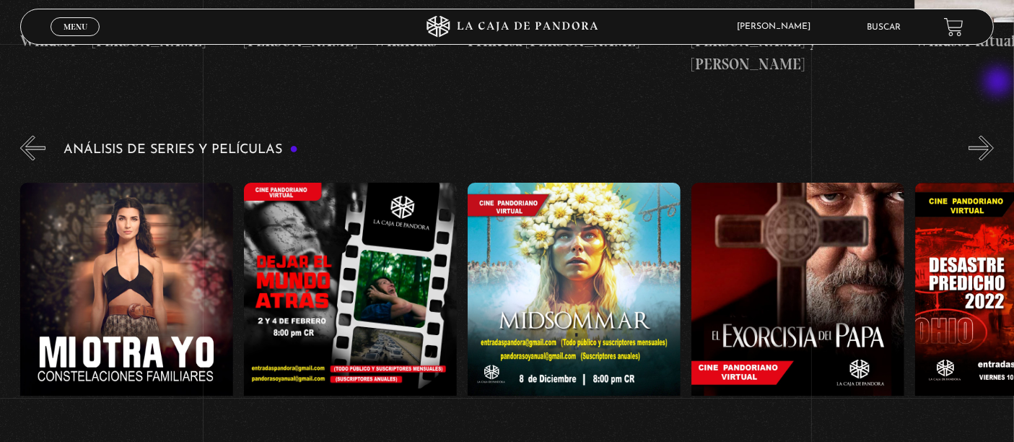
click at [994, 136] on button "»" at bounding box center [981, 148] width 25 height 25
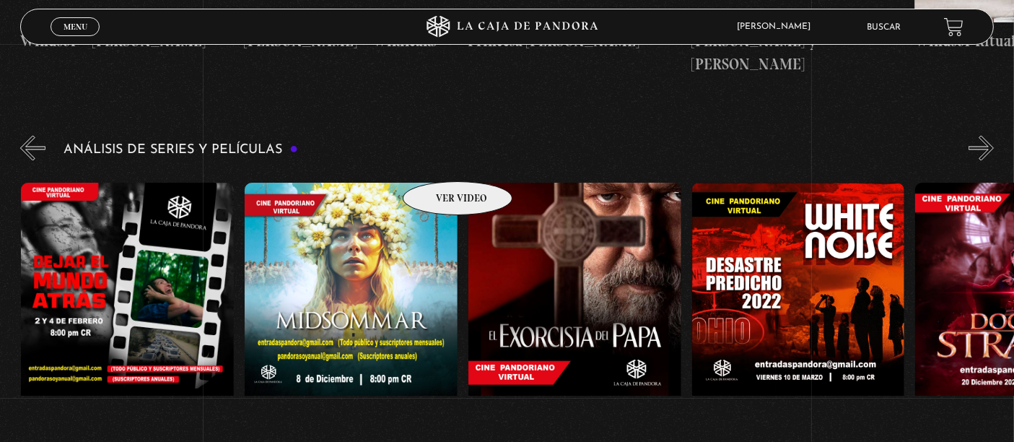
scroll to position [0, 894]
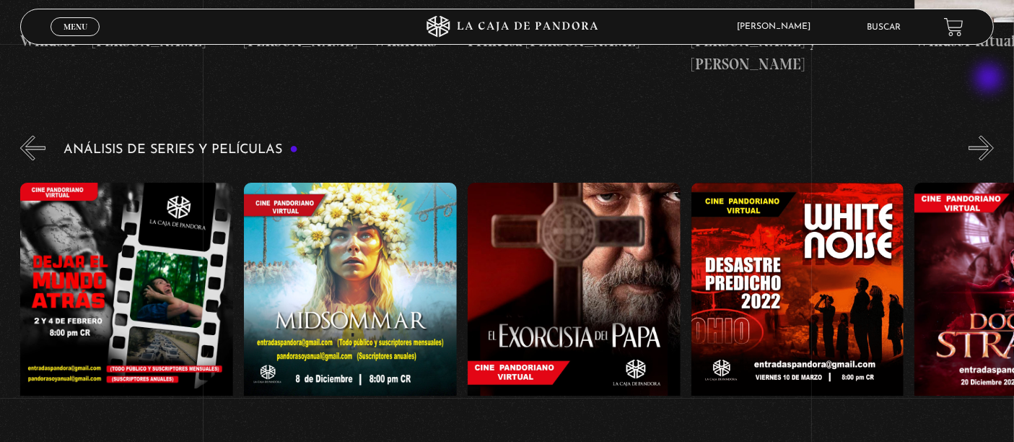
click at [990, 136] on button "»" at bounding box center [981, 148] width 25 height 25
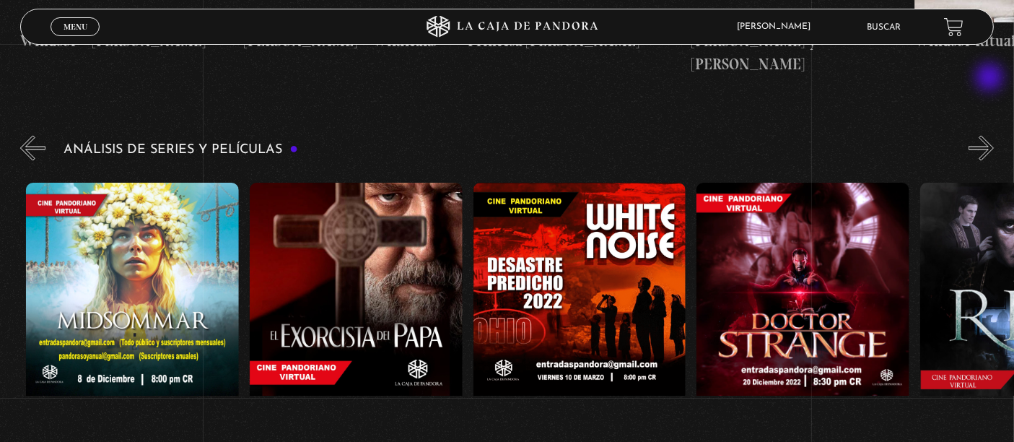
click at [991, 136] on button "»" at bounding box center [981, 148] width 25 height 25
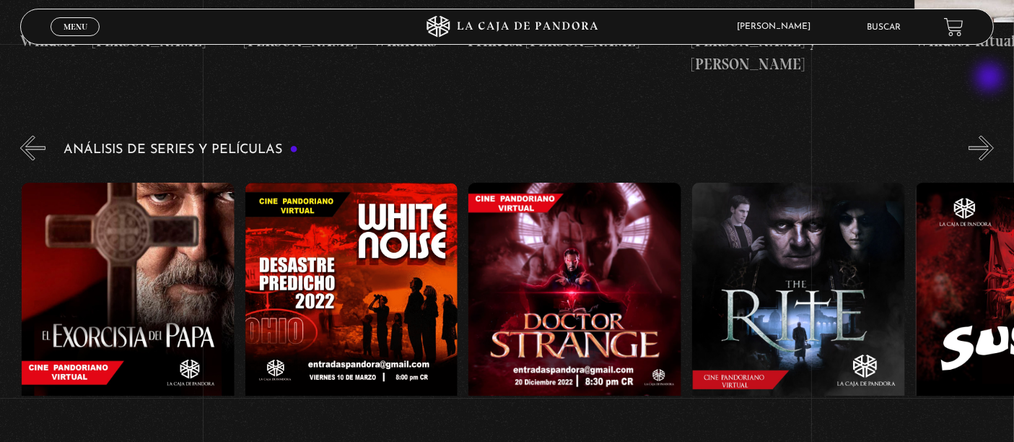
click at [991, 136] on button "»" at bounding box center [981, 148] width 25 height 25
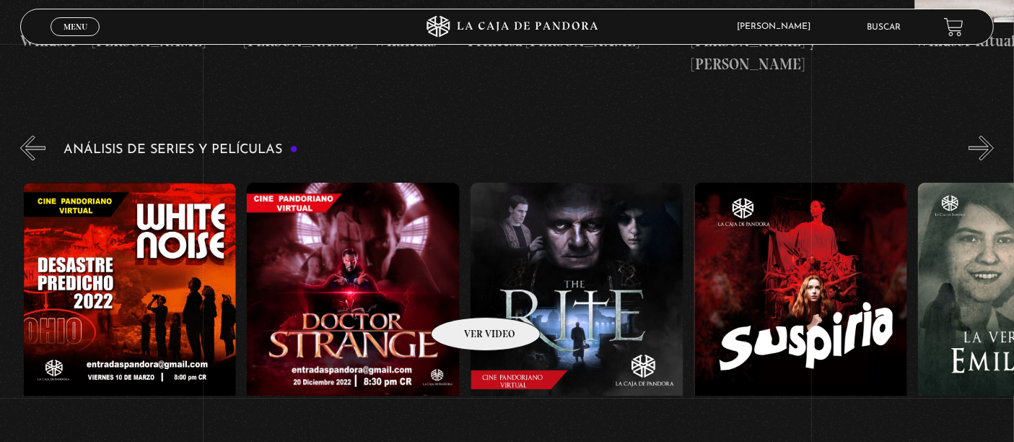
scroll to position [0, 1565]
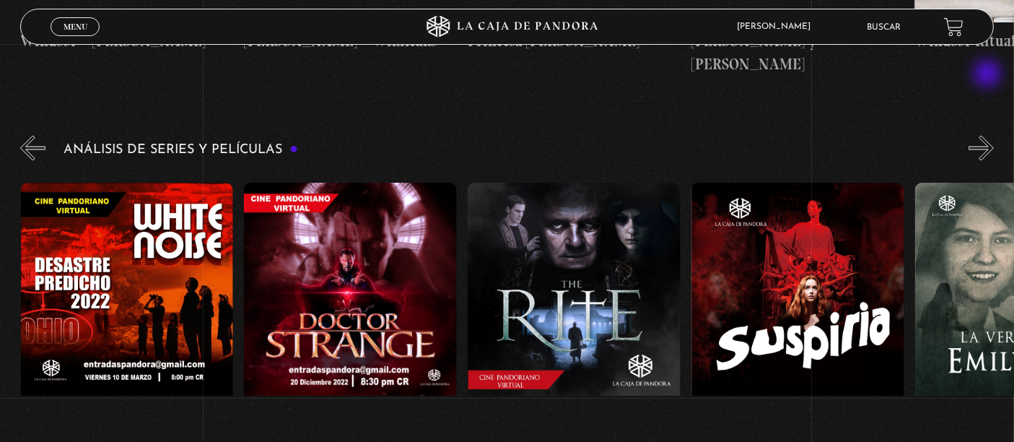
click at [990, 136] on button "»" at bounding box center [981, 148] width 25 height 25
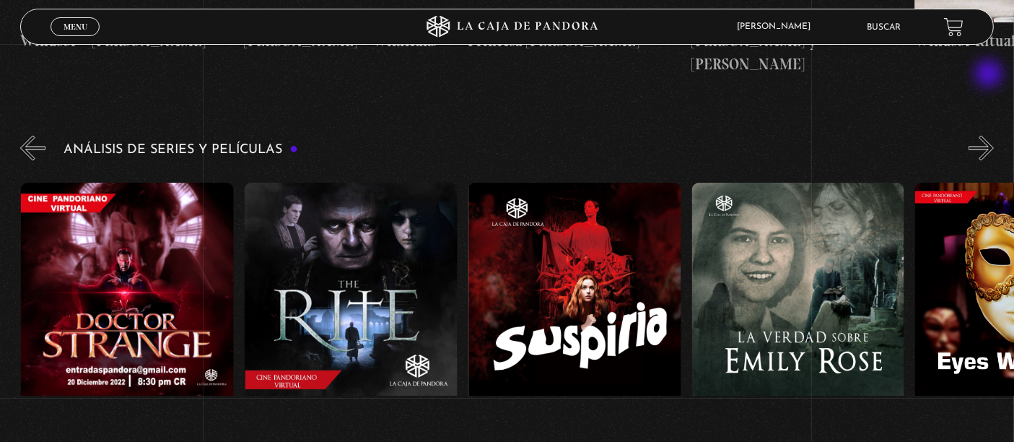
click at [990, 136] on button "»" at bounding box center [981, 148] width 25 height 25
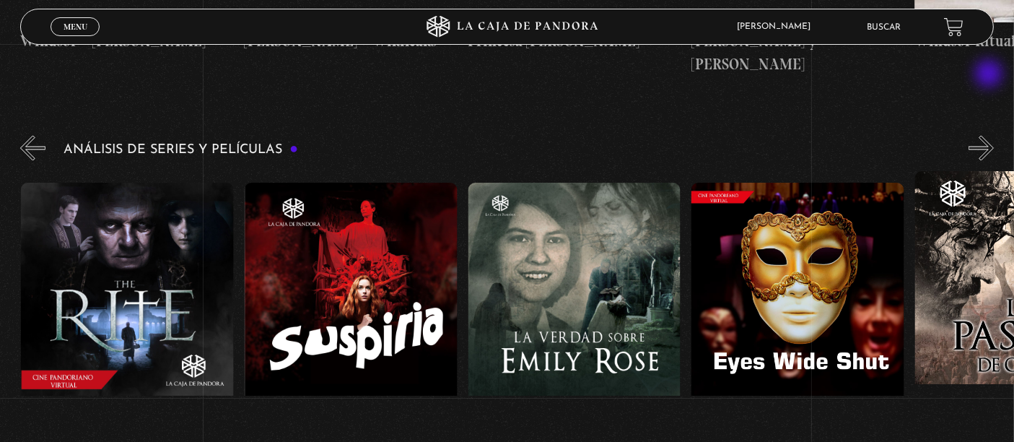
click at [990, 136] on button "»" at bounding box center [981, 148] width 25 height 25
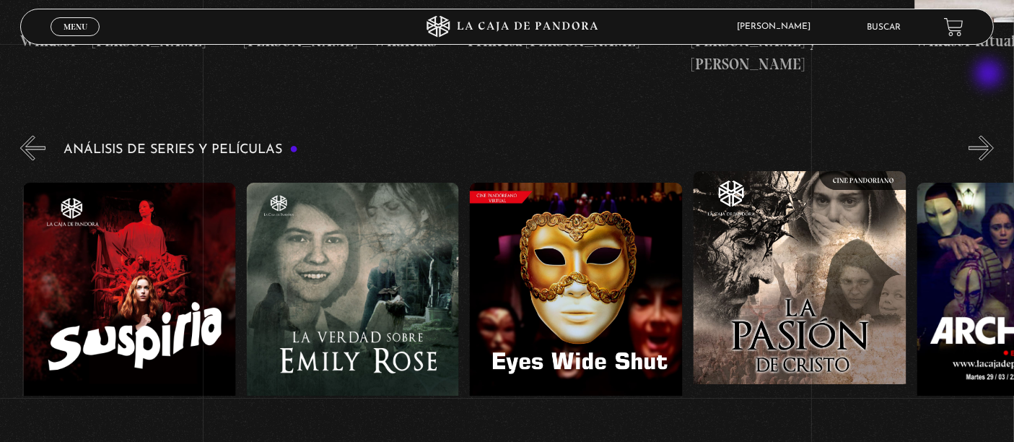
click at [990, 136] on button "»" at bounding box center [981, 148] width 25 height 25
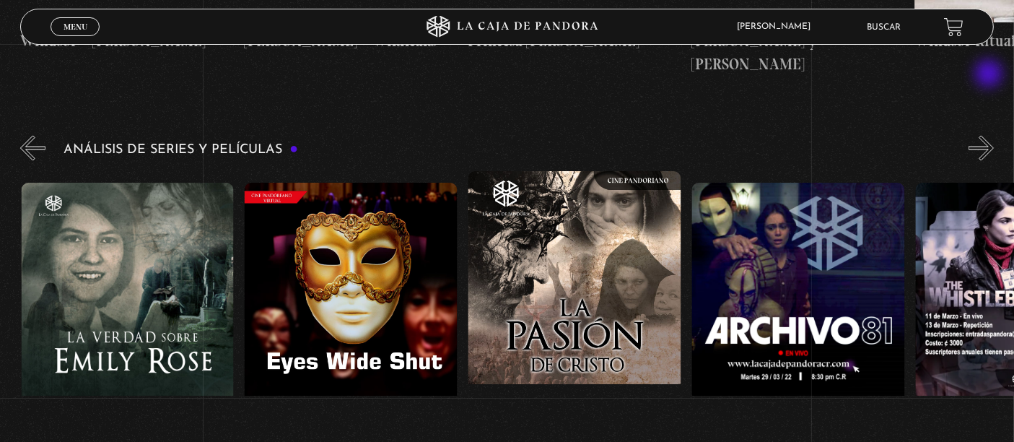
click at [990, 136] on button "»" at bounding box center [981, 148] width 25 height 25
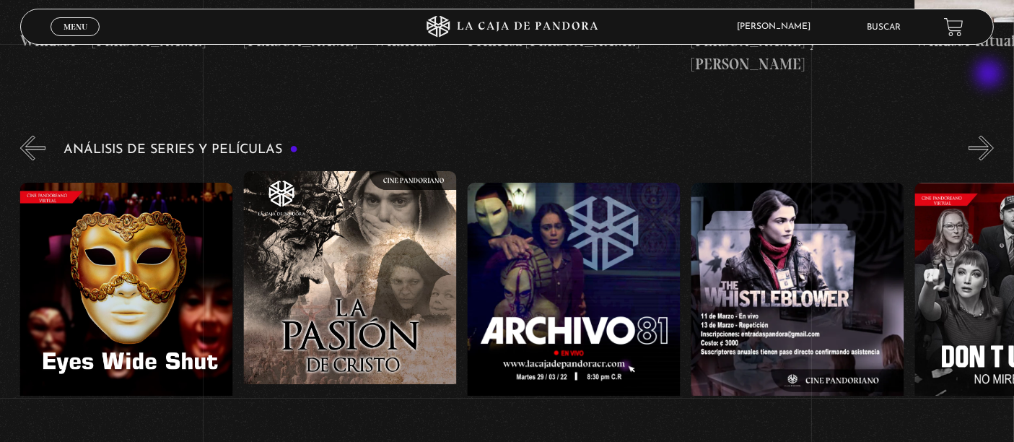
click at [990, 136] on button "»" at bounding box center [981, 148] width 25 height 25
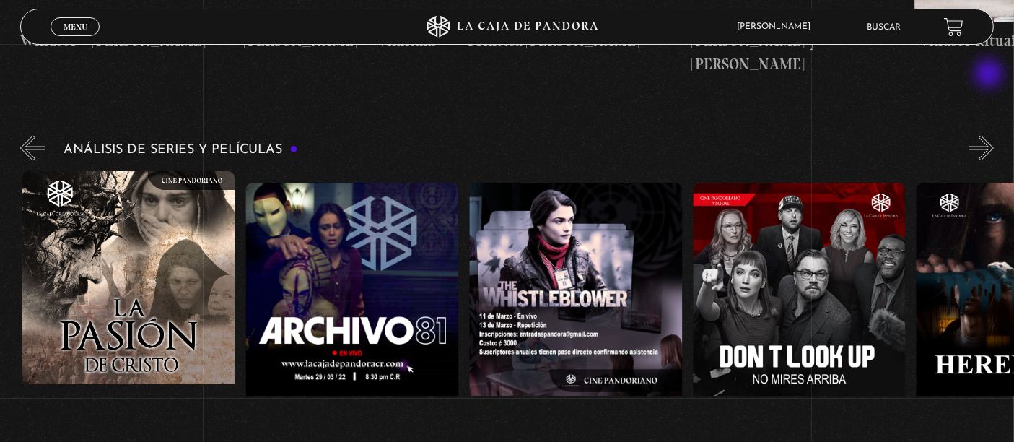
click at [990, 136] on button "»" at bounding box center [981, 148] width 25 height 25
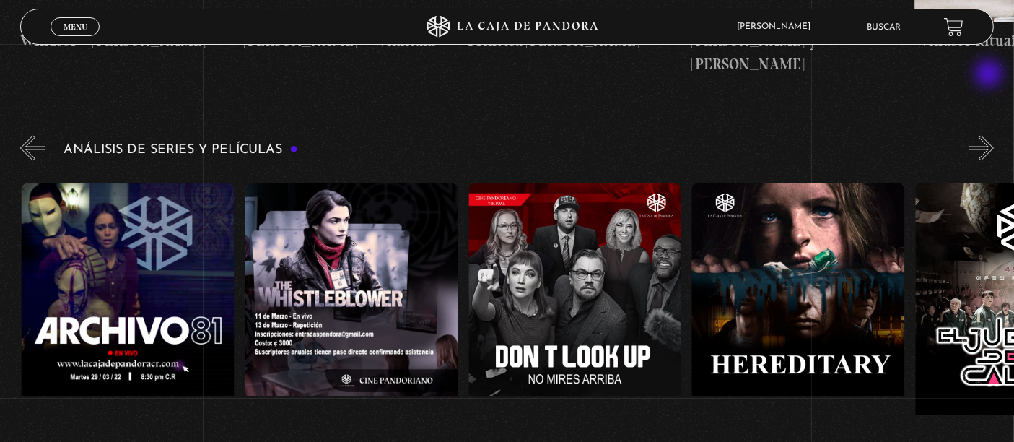
click at [990, 136] on button "»" at bounding box center [981, 148] width 25 height 25
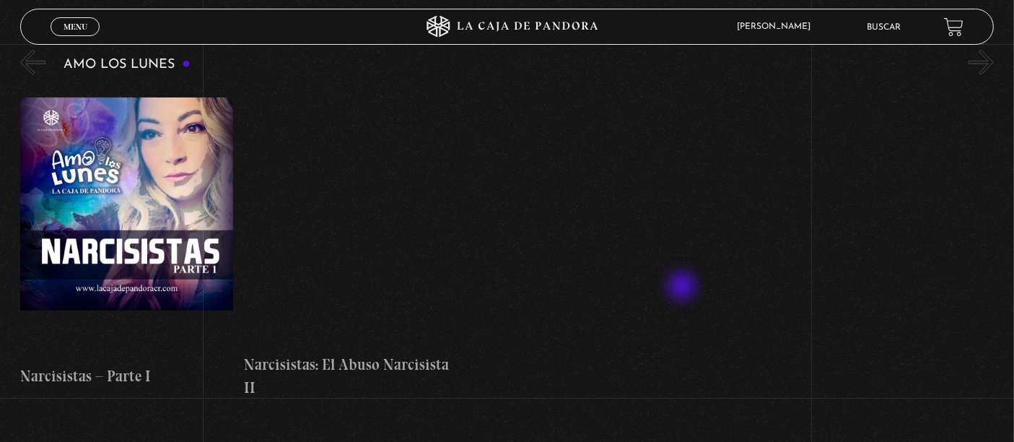
scroll to position [6547, 0]
